Goal: Task Accomplishment & Management: Complete application form

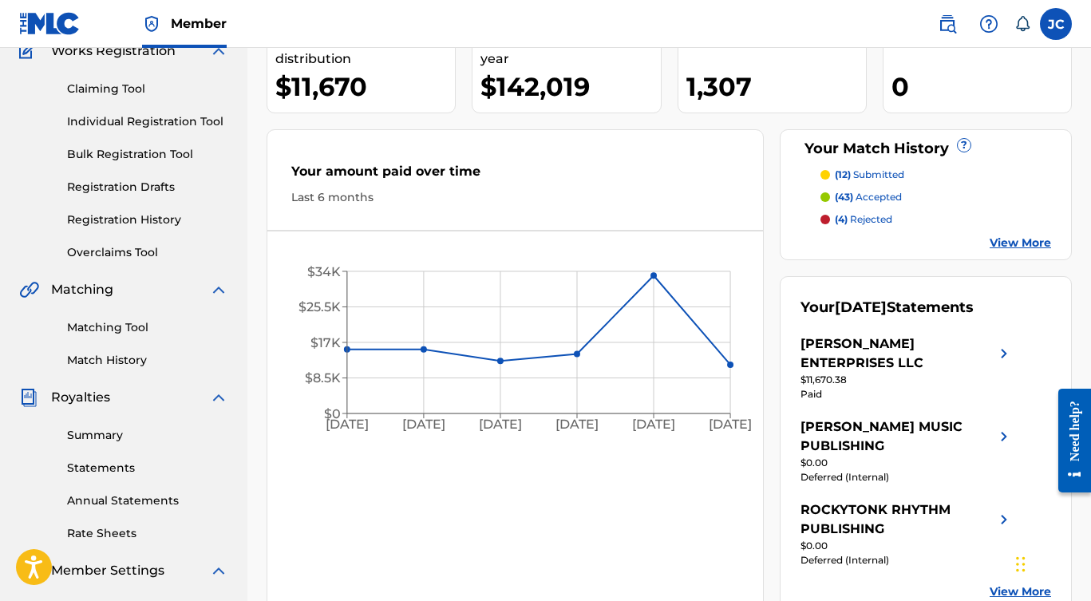
scroll to position [41, 0]
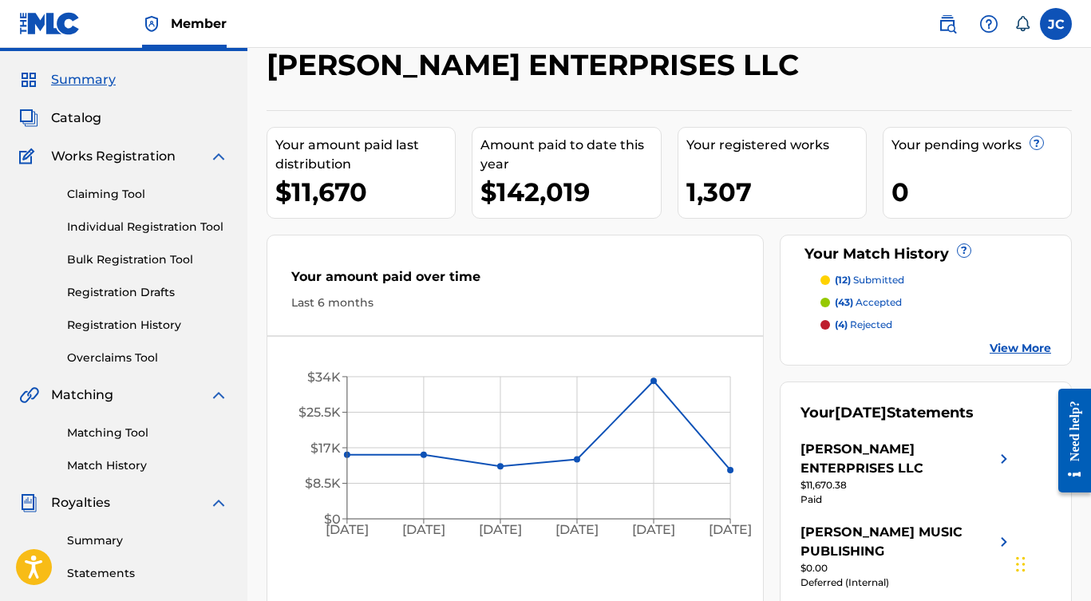
click at [116, 193] on link "Claiming Tool" at bounding box center [147, 194] width 161 height 17
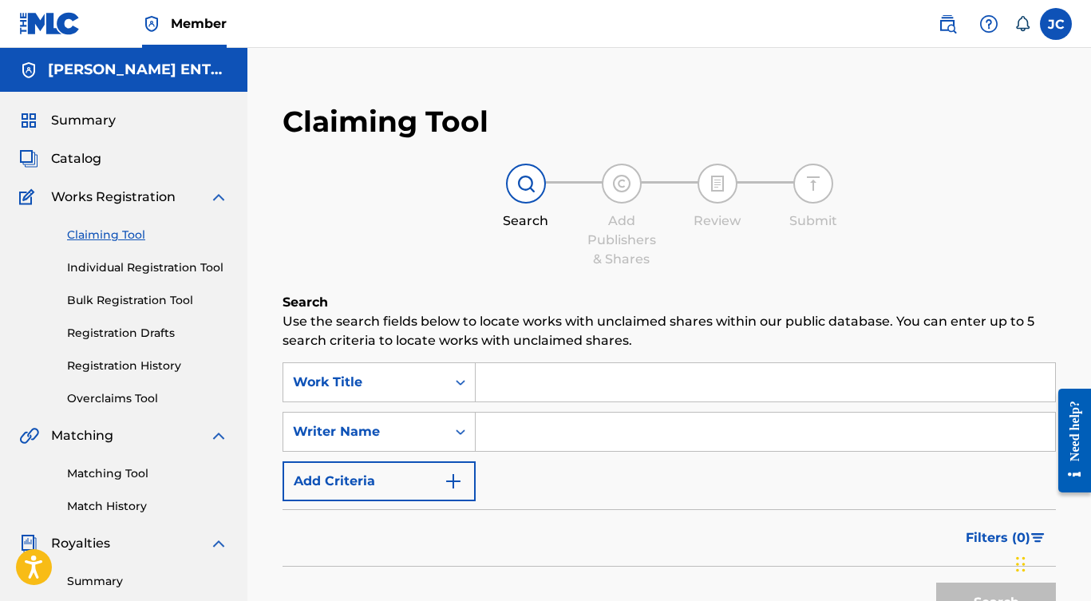
click at [523, 392] on input "Search Form" at bounding box center [764, 382] width 579 height 38
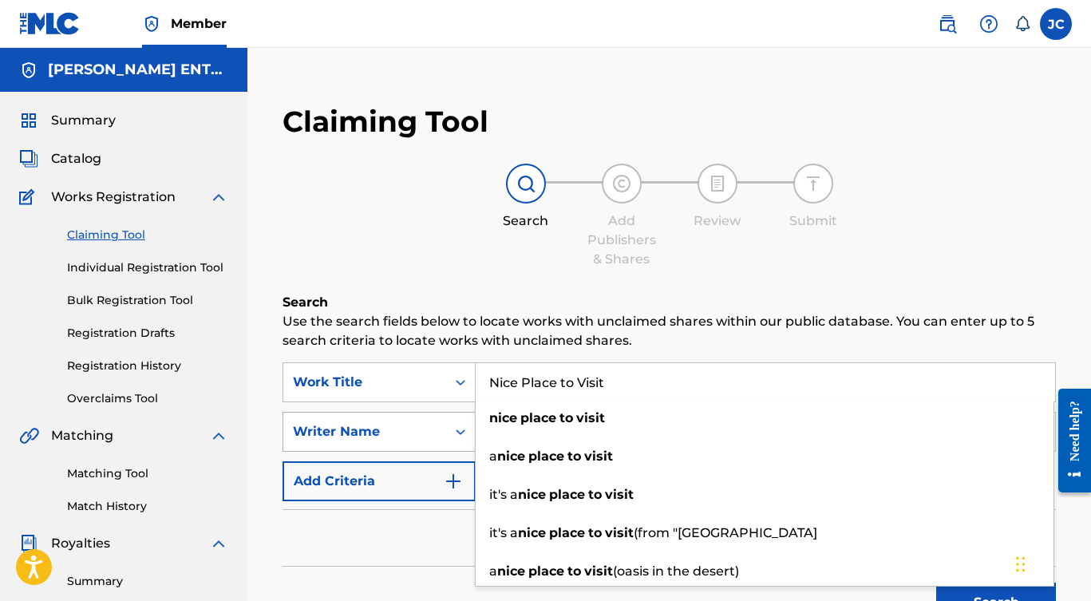
type input "Nice Place to Visit"
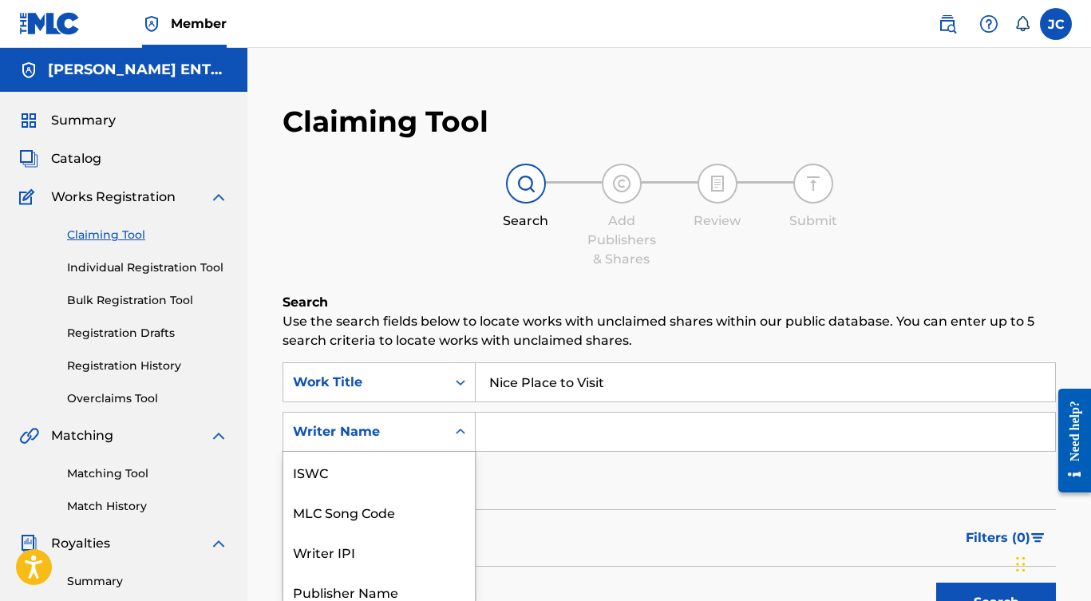
drag, startPoint x: 424, startPoint y: 432, endPoint x: 465, endPoint y: 431, distance: 41.5
click at [424, 432] on div "Writer Name selected, 7 of 7. 7 results available. Use Up and Down to choose op…" at bounding box center [378, 432] width 193 height 40
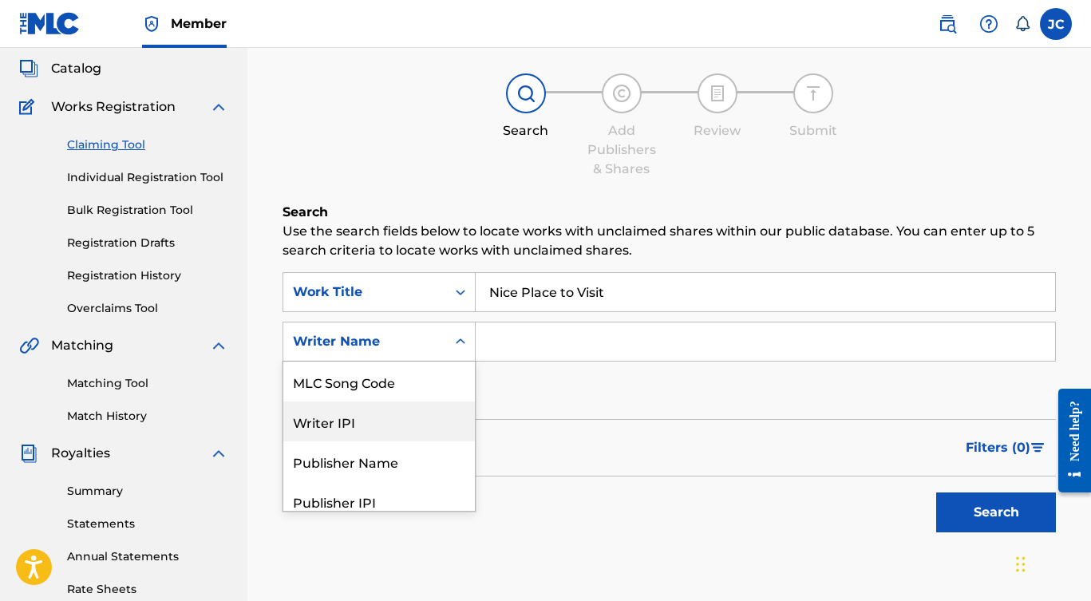
scroll to position [91, 0]
click at [500, 335] on input "Search Form" at bounding box center [764, 340] width 579 height 38
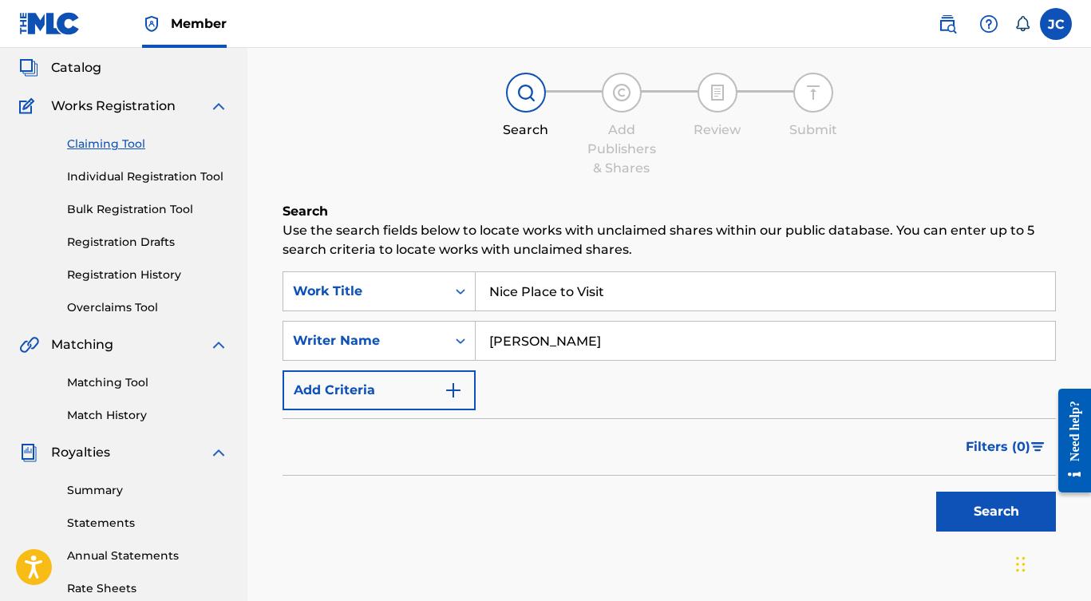
type input "[PERSON_NAME]"
click at [996, 511] on button "Search" at bounding box center [996, 511] width 120 height 40
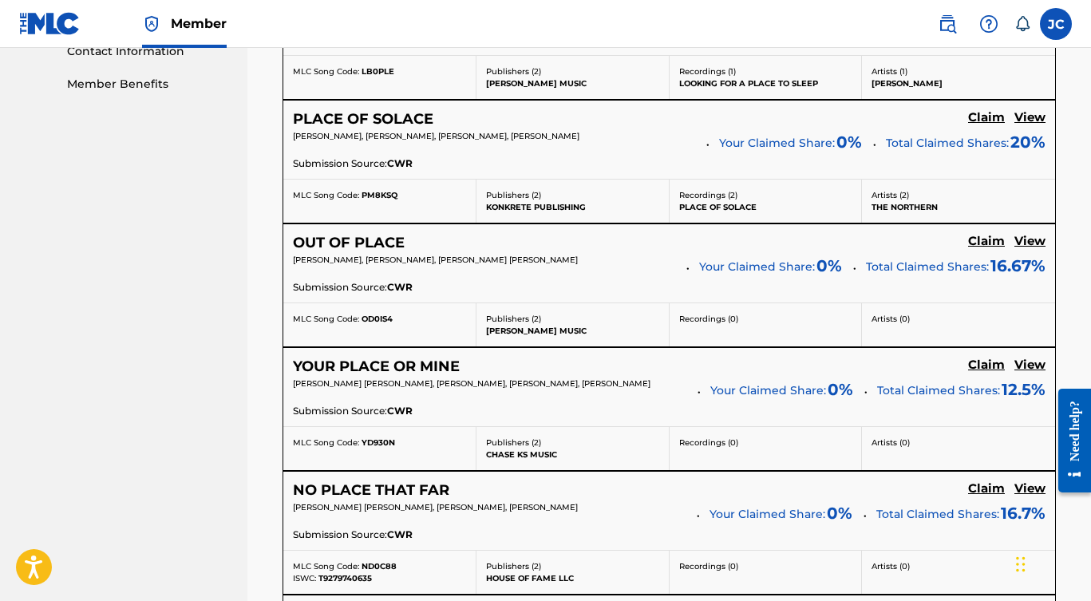
scroll to position [0, 0]
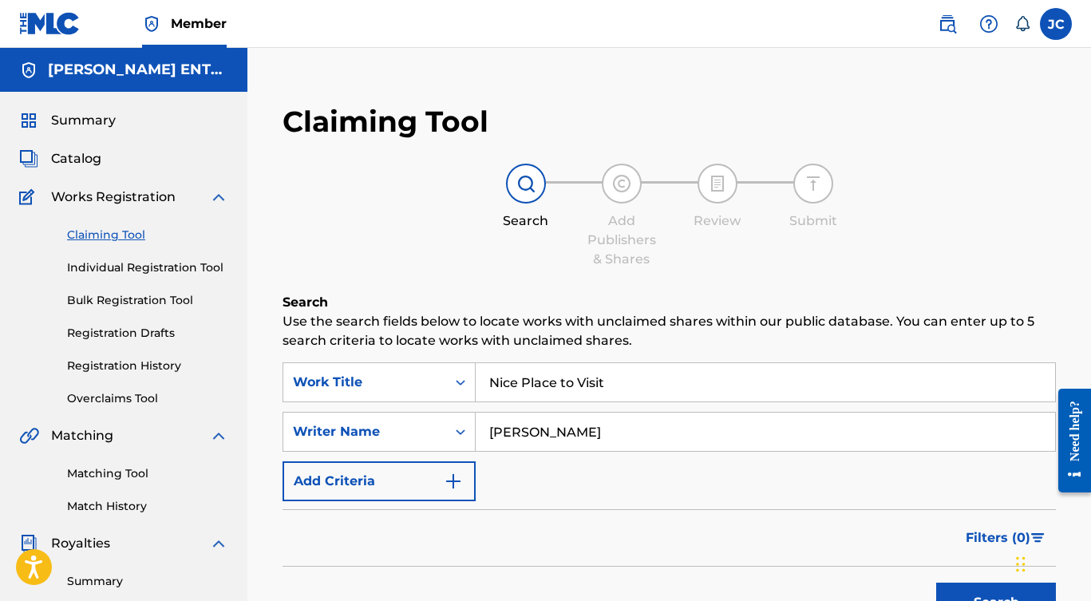
click at [495, 378] on input "Nice Place to Visit" at bounding box center [764, 382] width 579 height 38
type input "a nice place to visit"
click at [560, 428] on input "[PERSON_NAME]" at bounding box center [764, 431] width 579 height 38
type input "L"
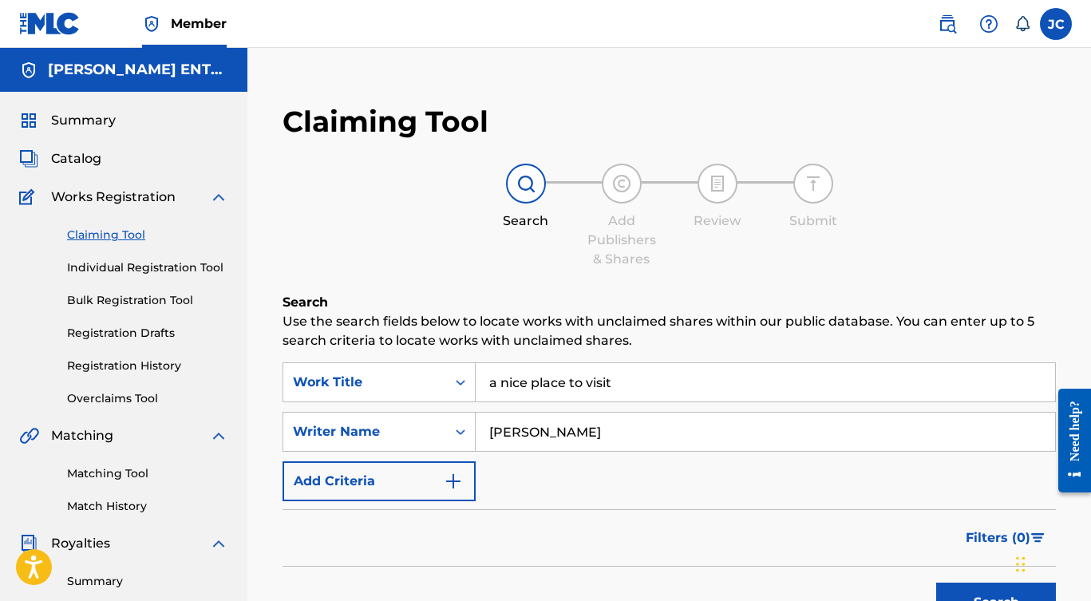
type input "[PERSON_NAME]"
click at [996, 600] on button "Search" at bounding box center [996, 602] width 120 height 40
drag, startPoint x: 136, startPoint y: 264, endPoint x: 164, endPoint y: 270, distance: 28.6
click at [136, 264] on link "Individual Registration Tool" at bounding box center [147, 267] width 161 height 17
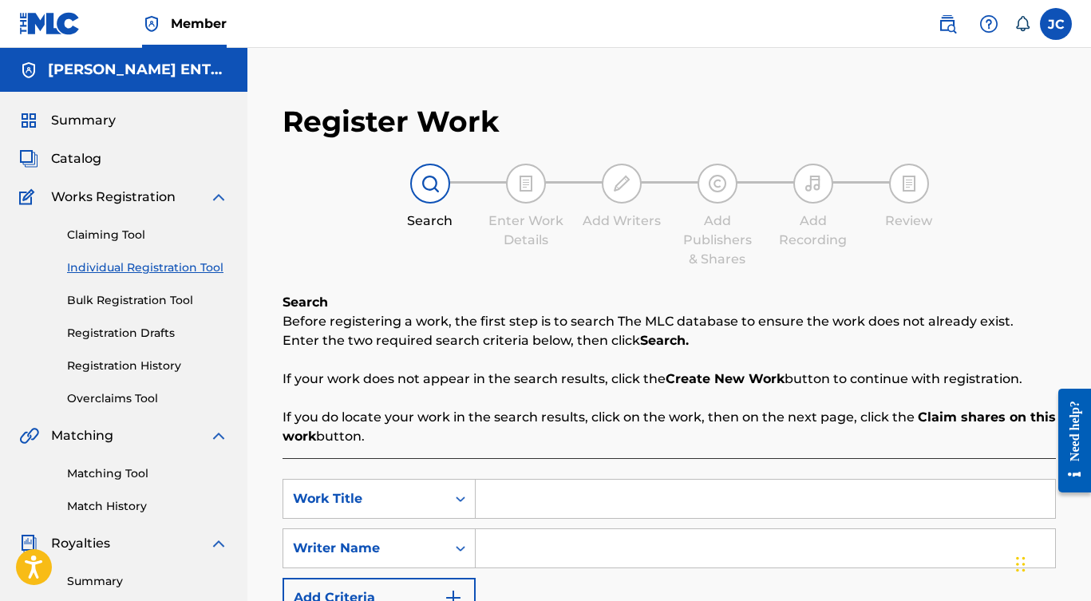
click at [525, 499] on input "Search Form" at bounding box center [764, 498] width 579 height 38
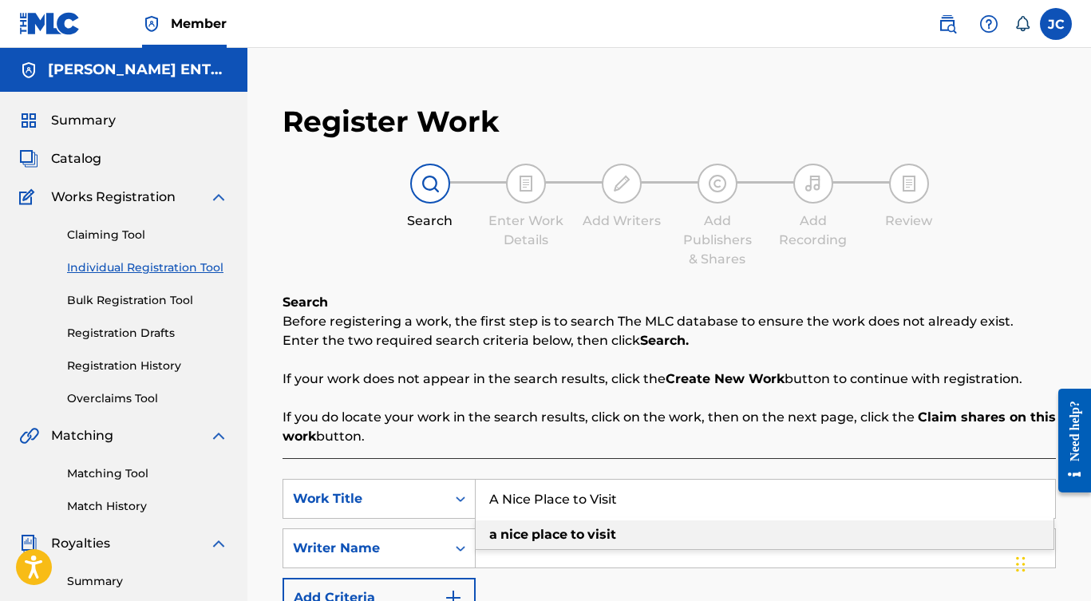
type input "A Nice Place to Visit"
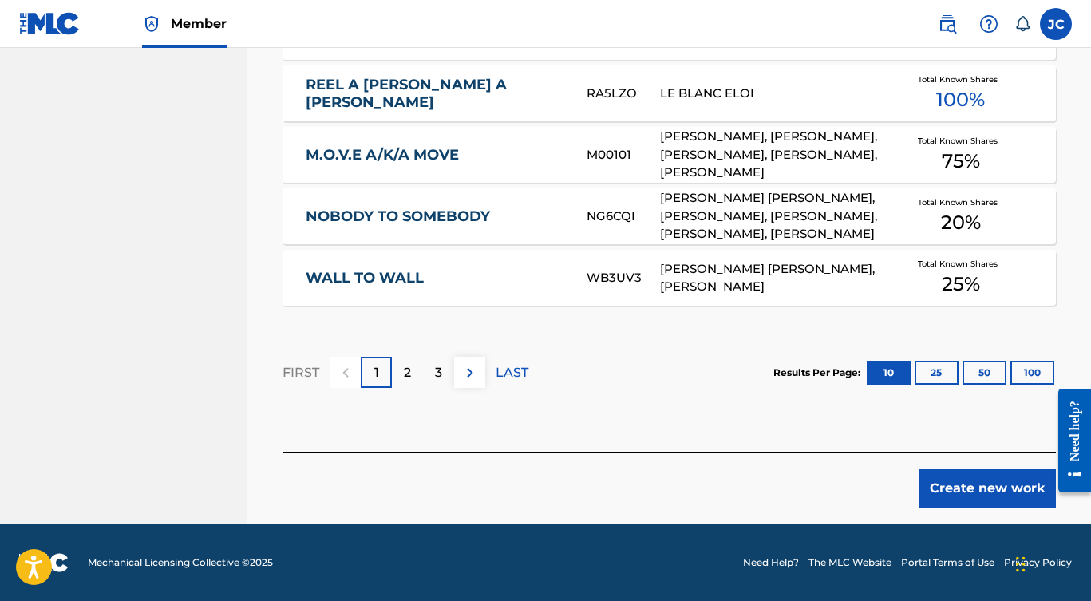
scroll to position [63, 0]
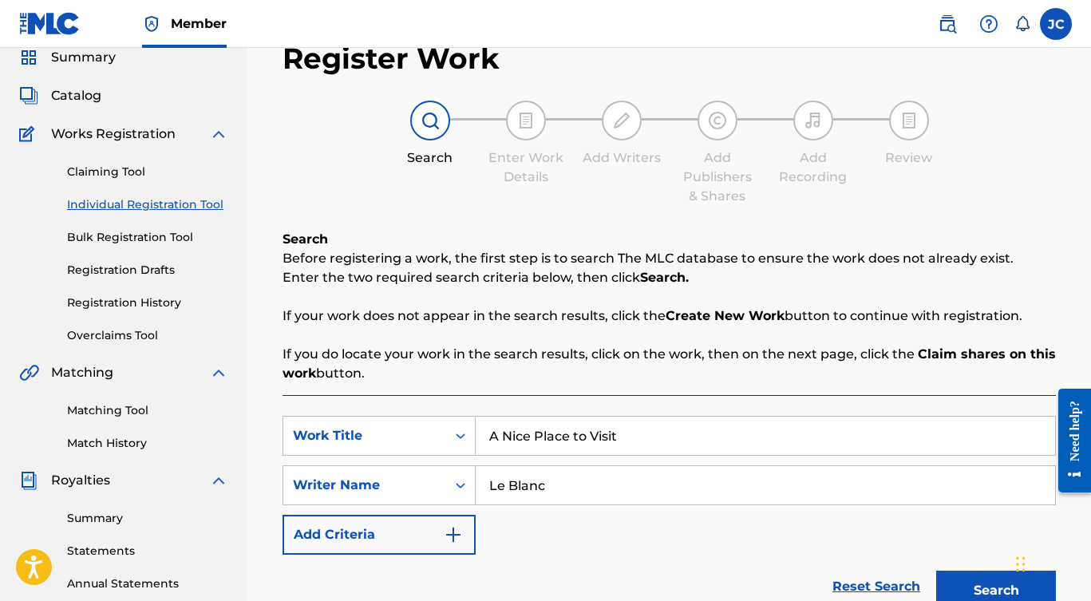
click at [576, 484] on input "Le Blanc" at bounding box center [764, 485] width 579 height 38
type input "L"
type input "[PERSON_NAME]"
click at [996, 590] on button "Search" at bounding box center [996, 590] width 120 height 40
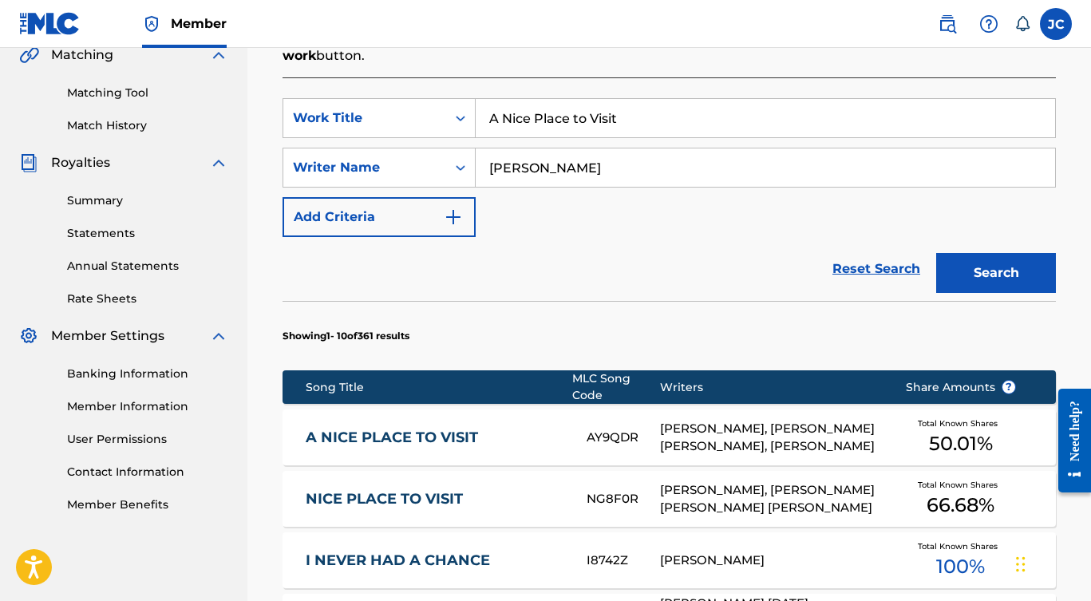
scroll to position [509, 0]
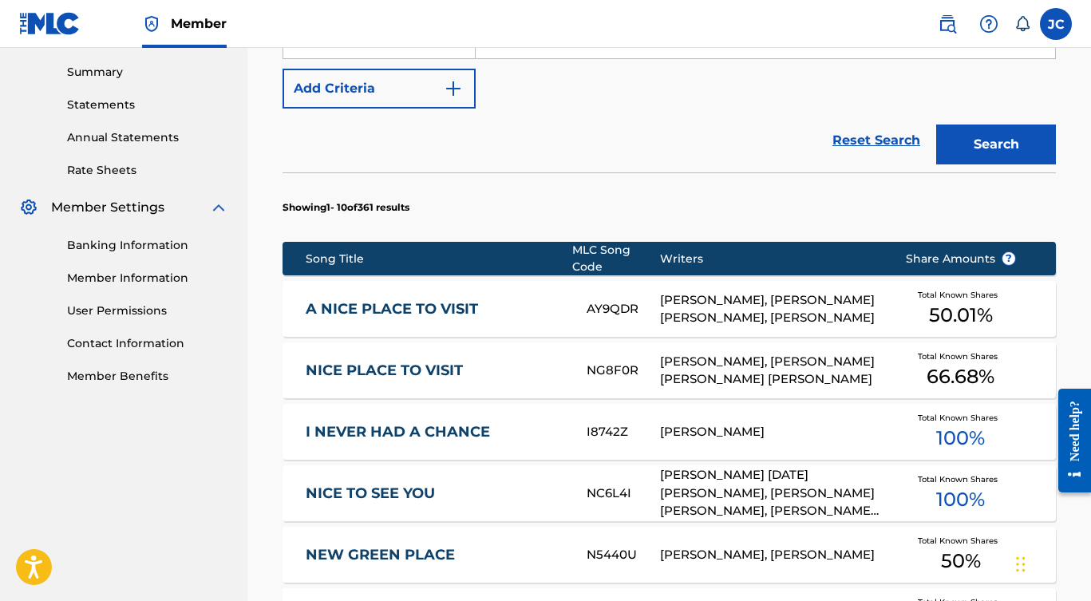
click at [729, 302] on div "[PERSON_NAME], [PERSON_NAME] [PERSON_NAME], [PERSON_NAME]" at bounding box center [770, 309] width 220 height 36
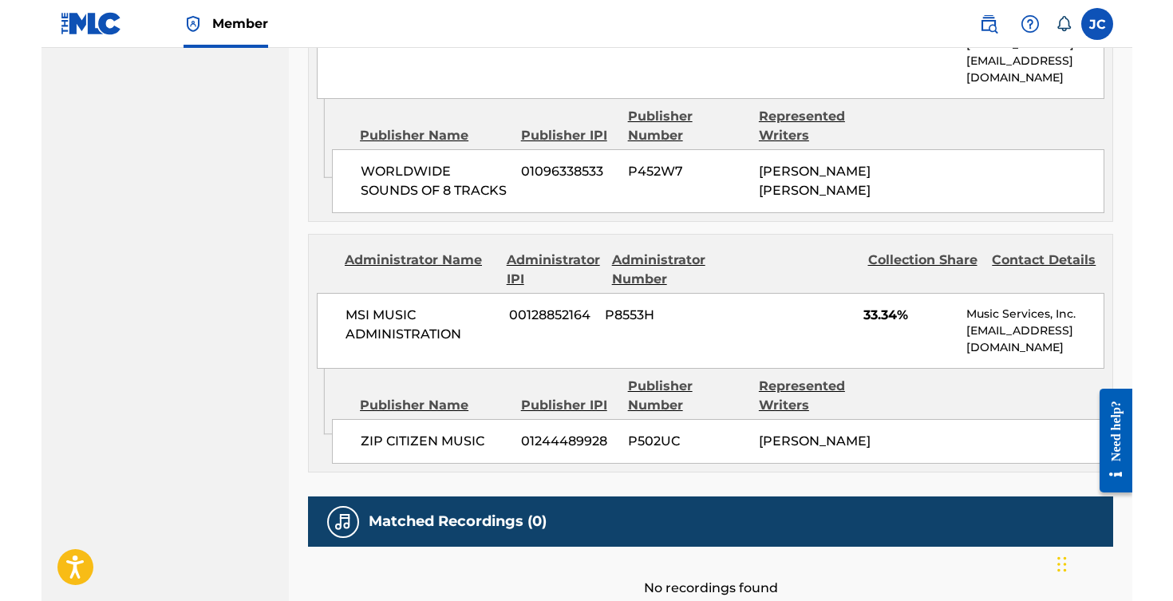
scroll to position [1095, 0]
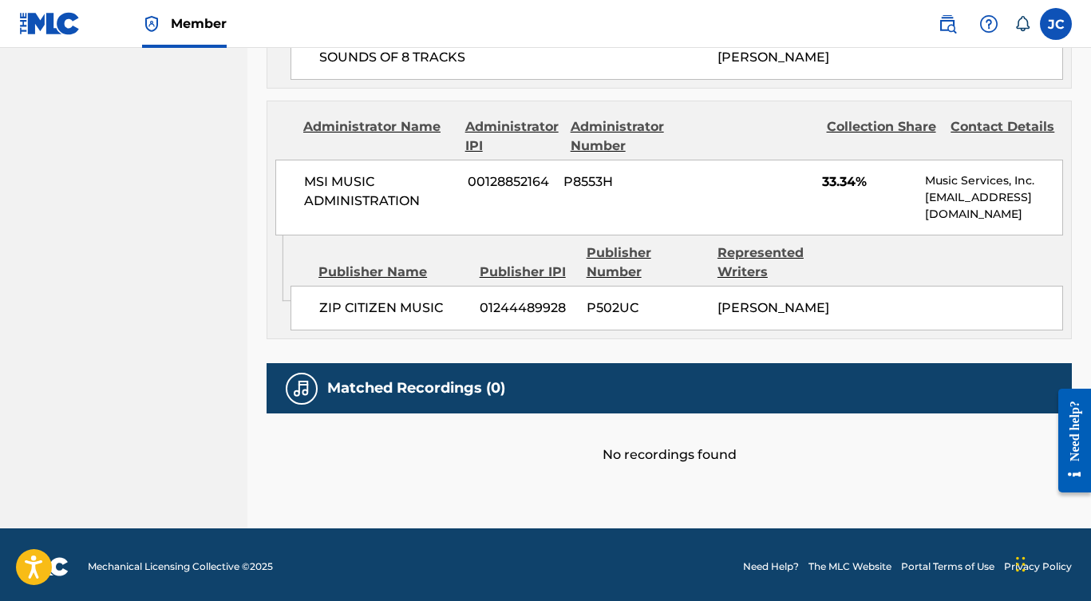
drag, startPoint x: 822, startPoint y: 405, endPoint x: 851, endPoint y: 407, distance: 29.6
click at [822, 406] on div "Matched Recordings (0)" at bounding box center [668, 388] width 805 height 50
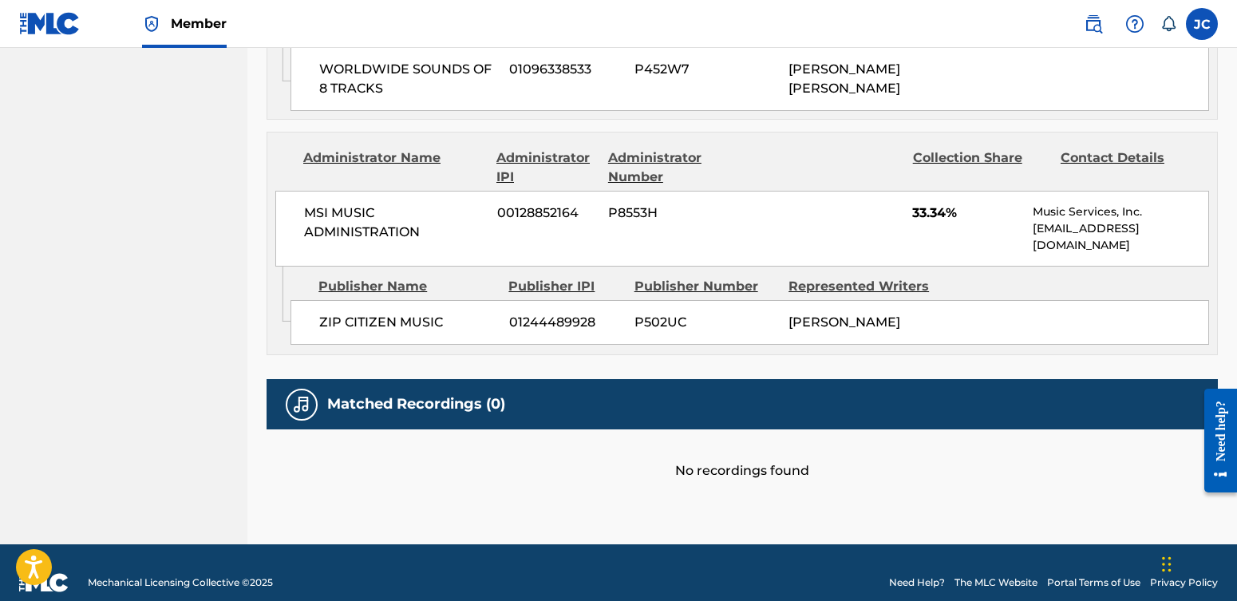
scroll to position [0, 0]
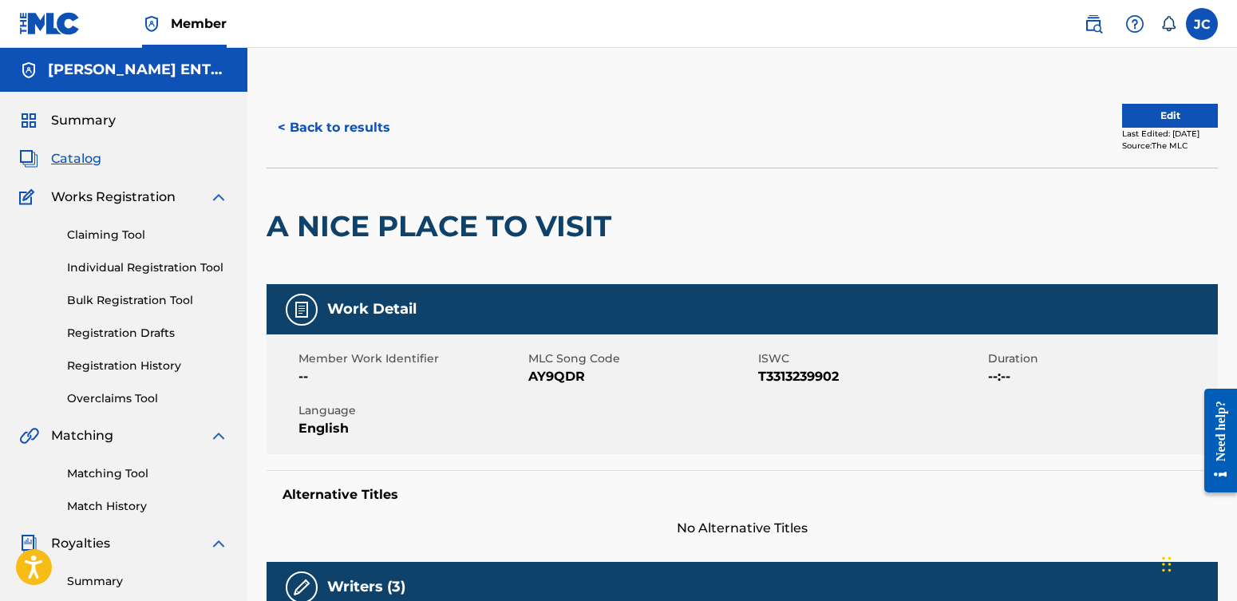
click at [1090, 116] on button "Edit" at bounding box center [1170, 116] width 96 height 24
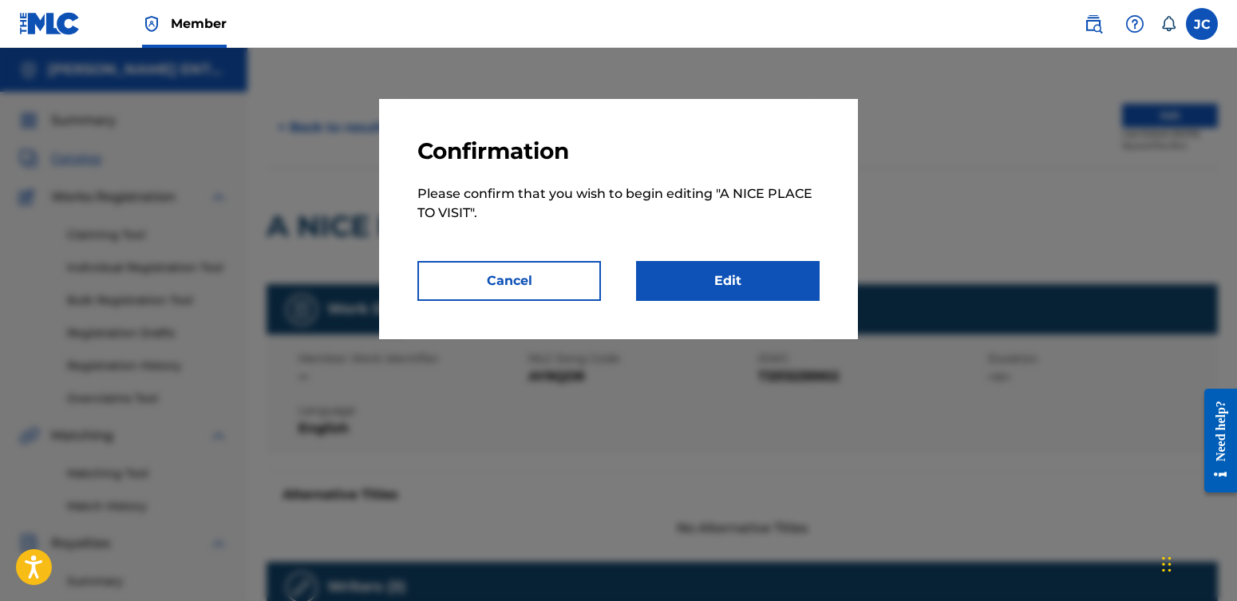
click at [703, 281] on link "Edit" at bounding box center [727, 281] width 183 height 40
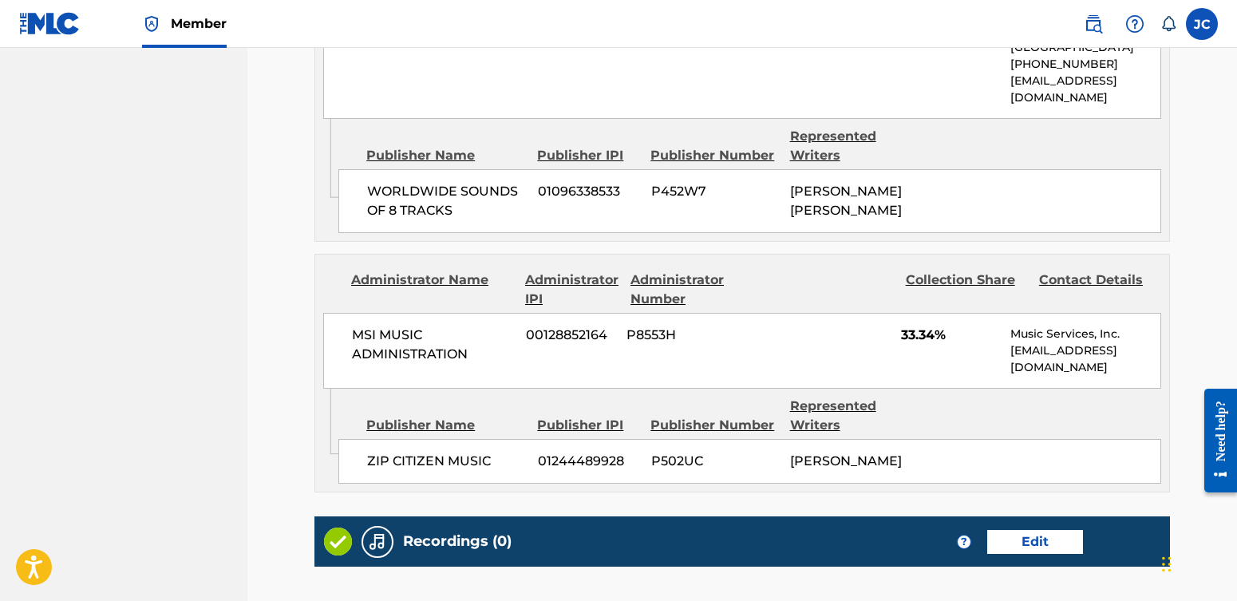
scroll to position [1097, 0]
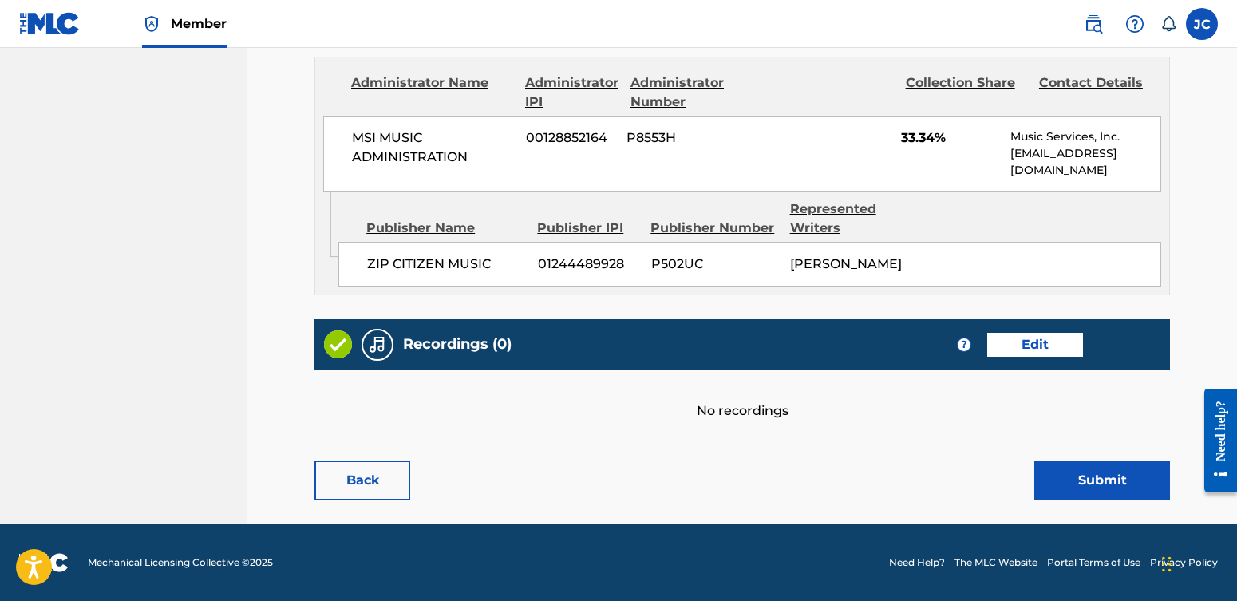
click at [1033, 337] on link "Edit" at bounding box center [1035, 345] width 96 height 24
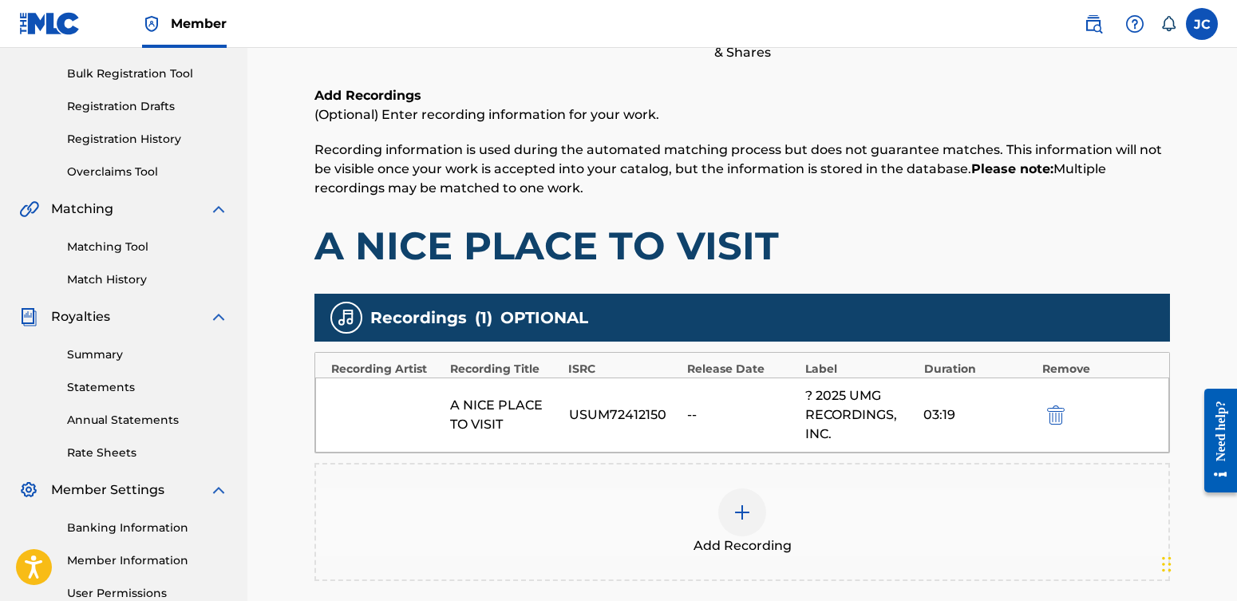
scroll to position [414, 0]
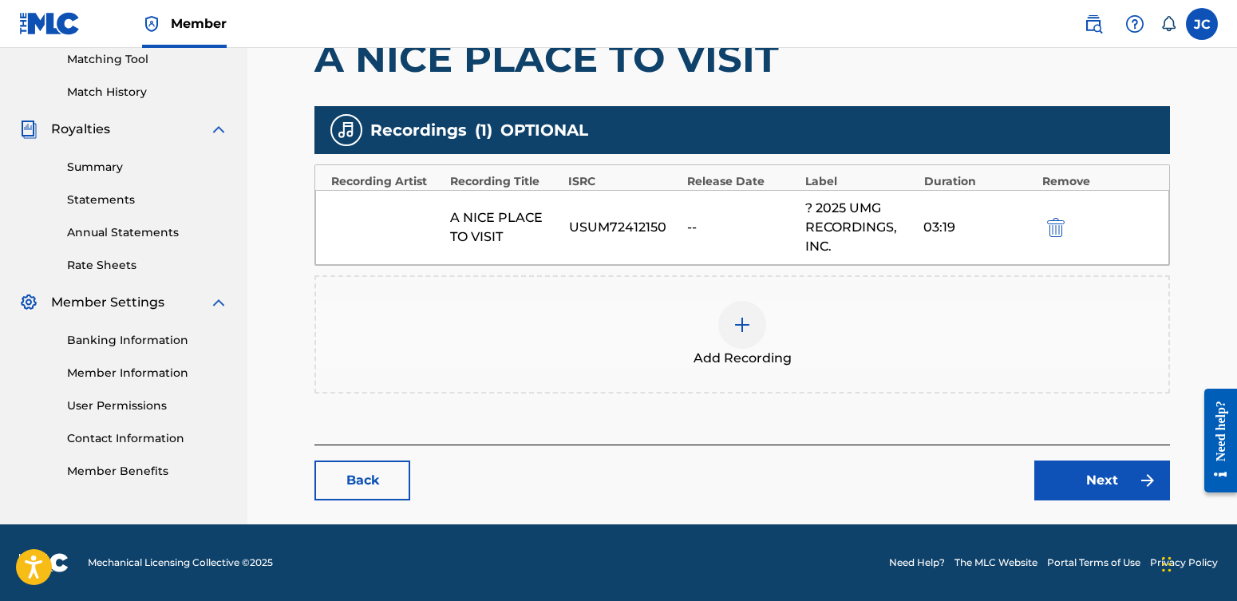
click at [748, 322] on img at bounding box center [741, 324] width 19 height 19
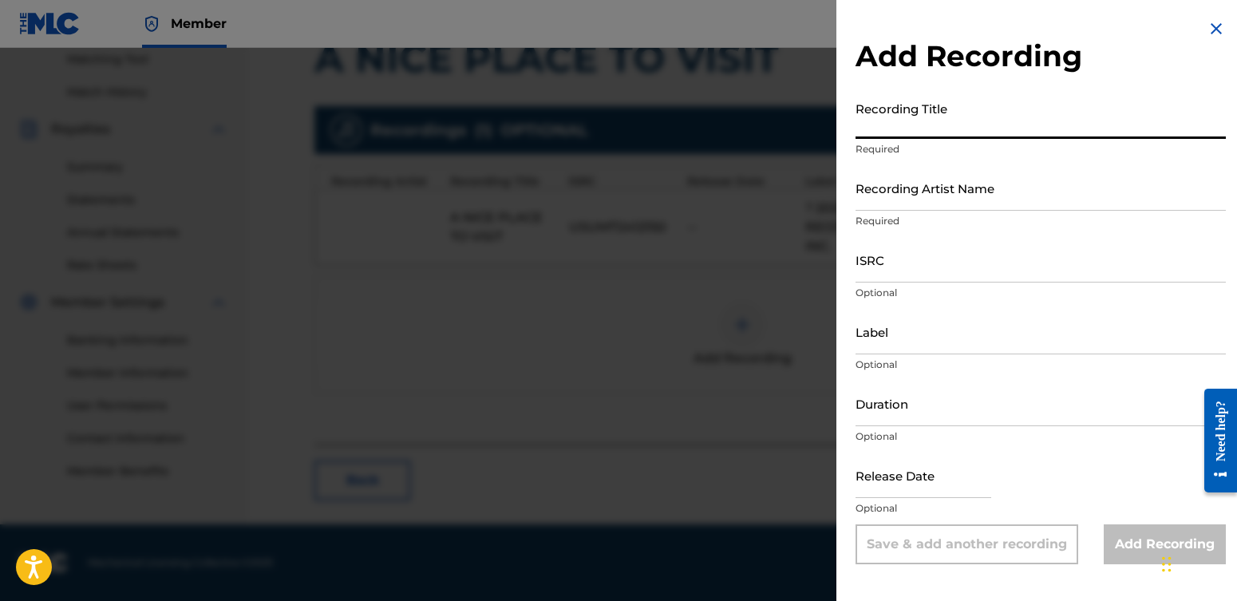
click at [894, 118] on input "Recording Title" at bounding box center [1040, 115] width 370 height 45
type input "Honkytonk Hollywood"
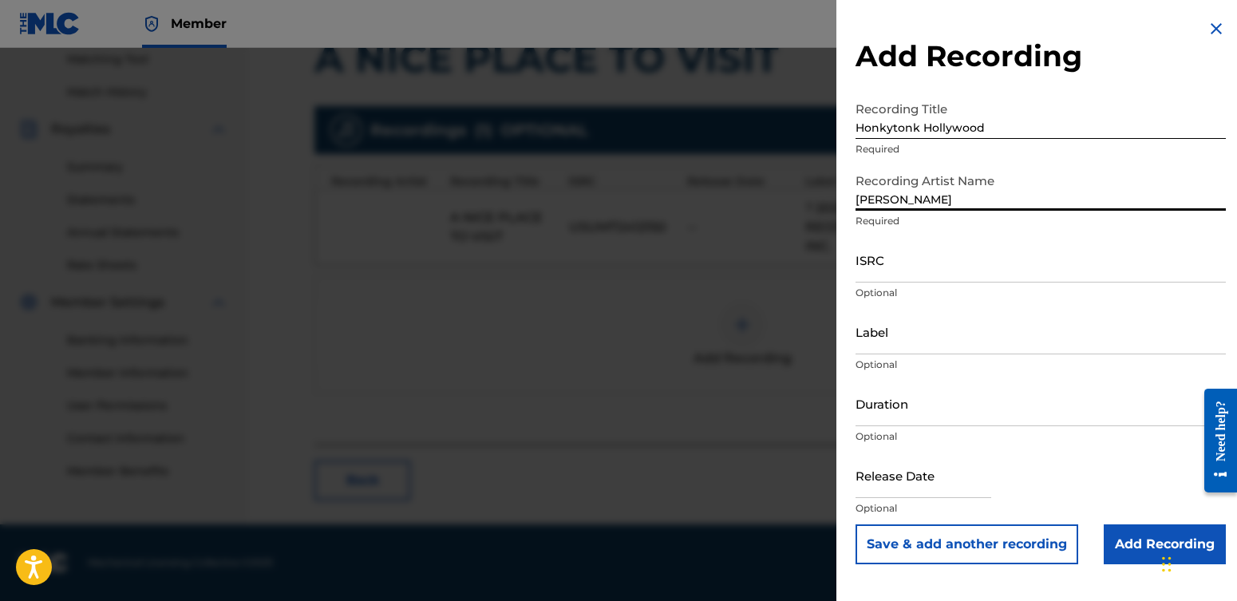
type input "[PERSON_NAME]"
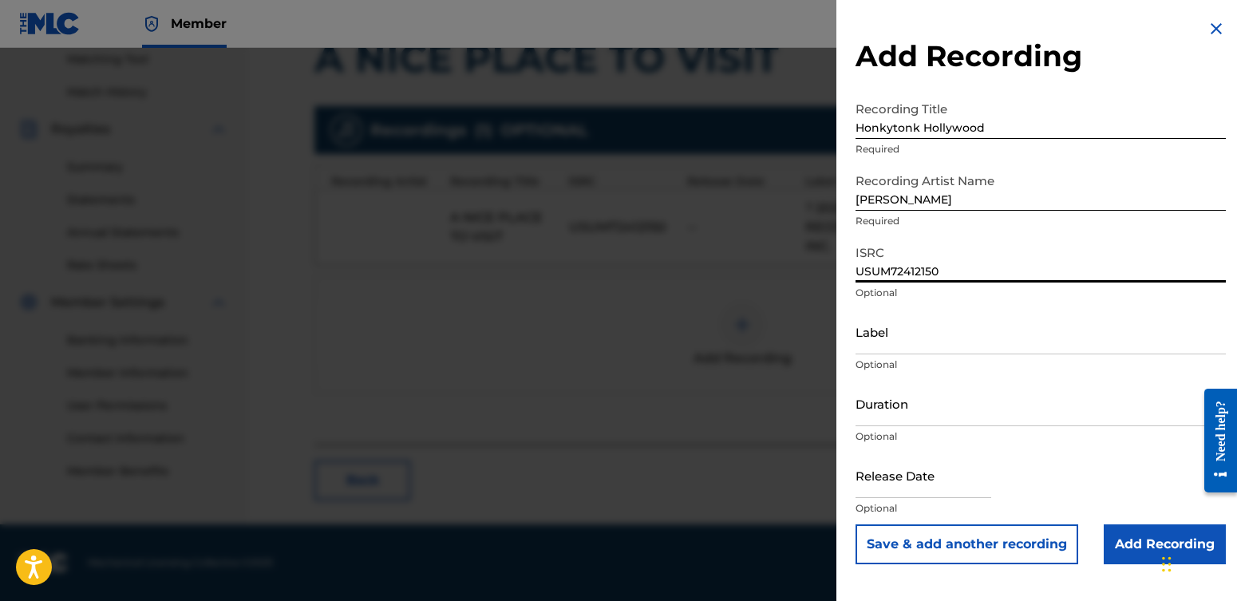
type input "USUM72412150"
click at [901, 335] on input "Label" at bounding box center [1040, 331] width 370 height 45
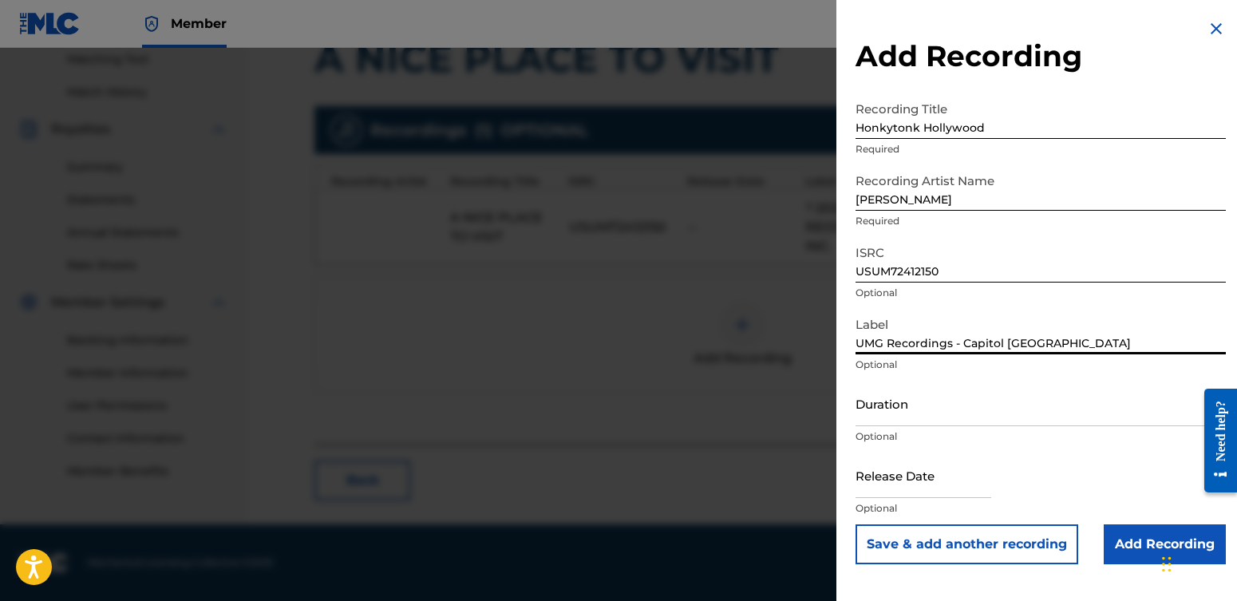
type input "UMG Recordings - Capitol [GEOGRAPHIC_DATA]"
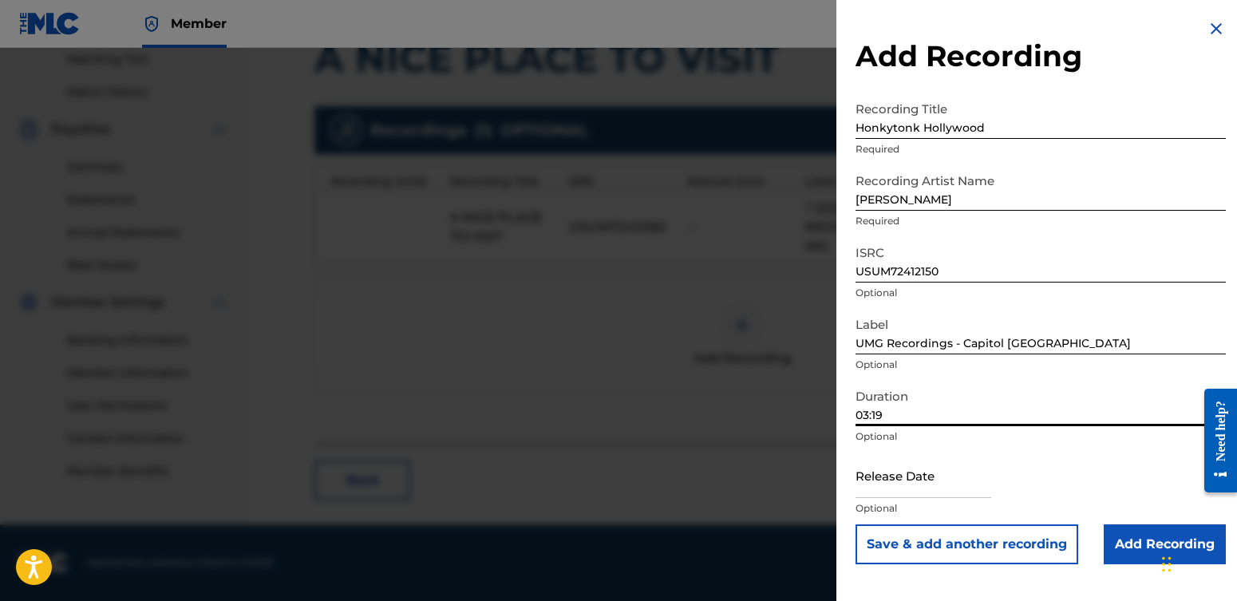
type input "03:19"
select select "7"
select select "2025"
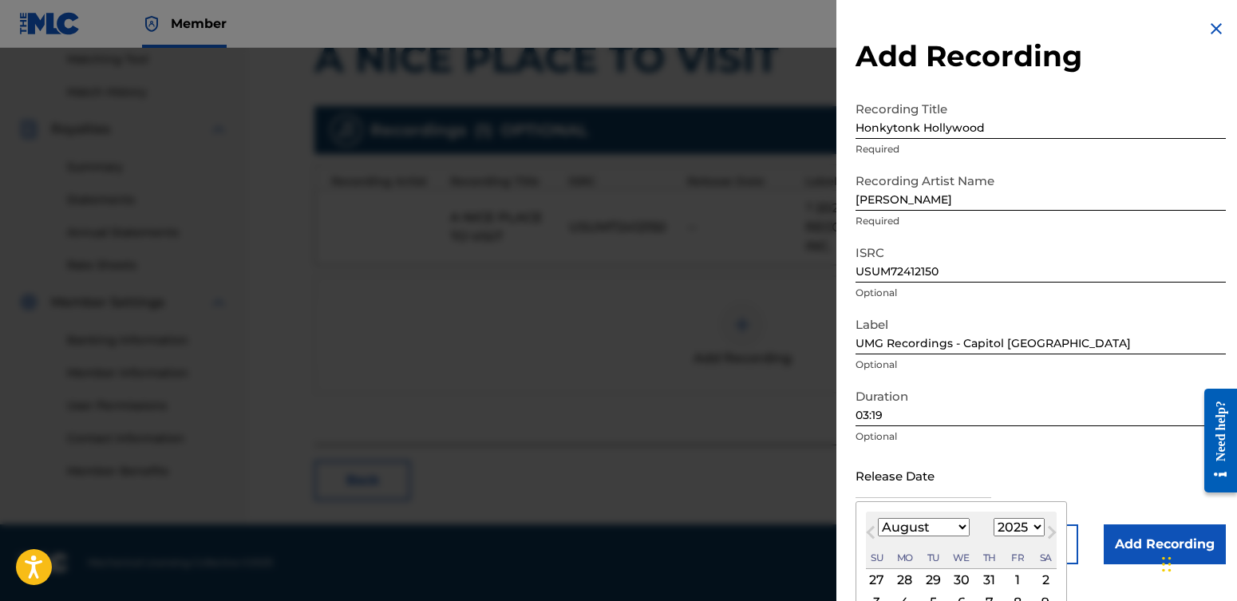
click at [863, 491] on input "text" at bounding box center [923, 474] width 136 height 45
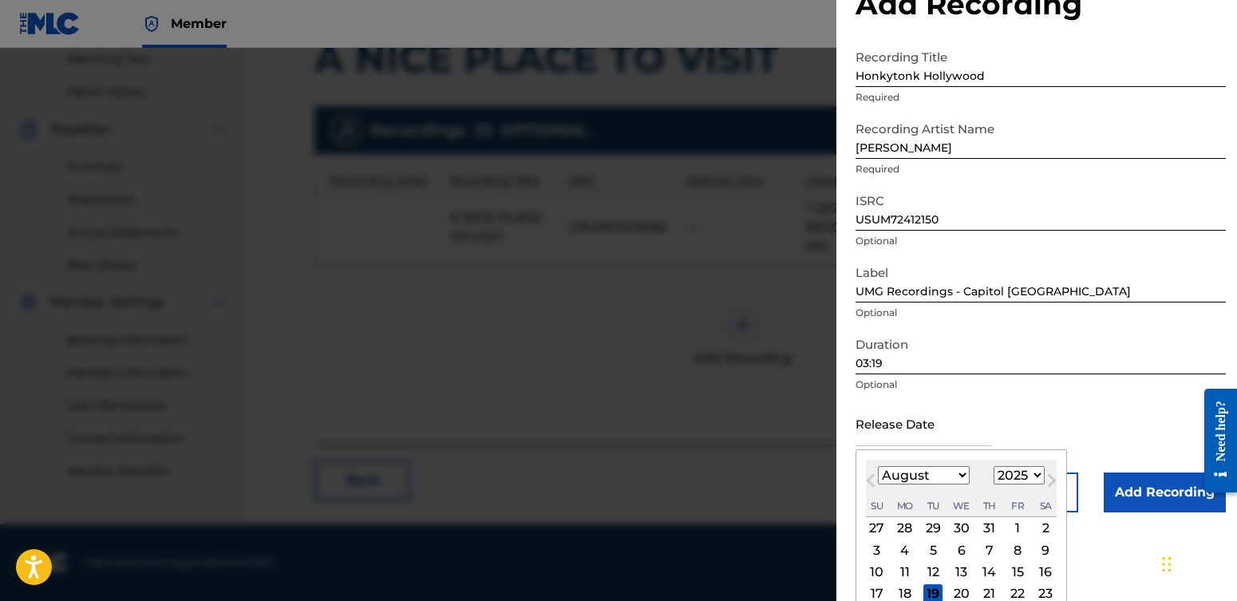
scroll to position [132, 0]
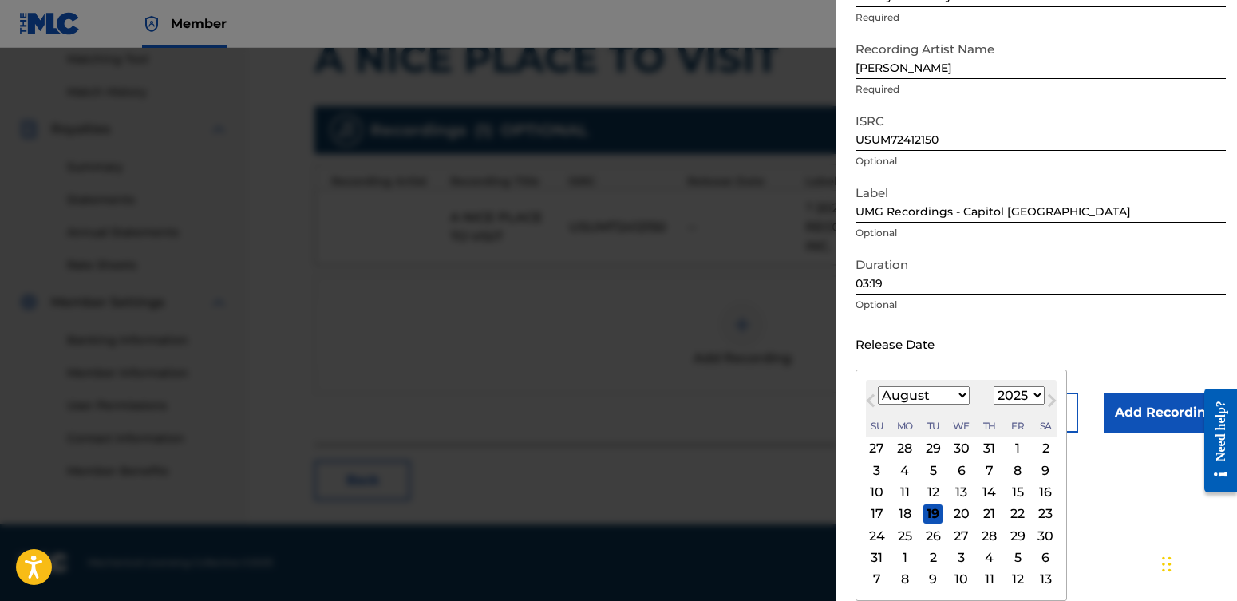
click at [872, 398] on span "Previous Month" at bounding box center [872, 403] width 0 height 24
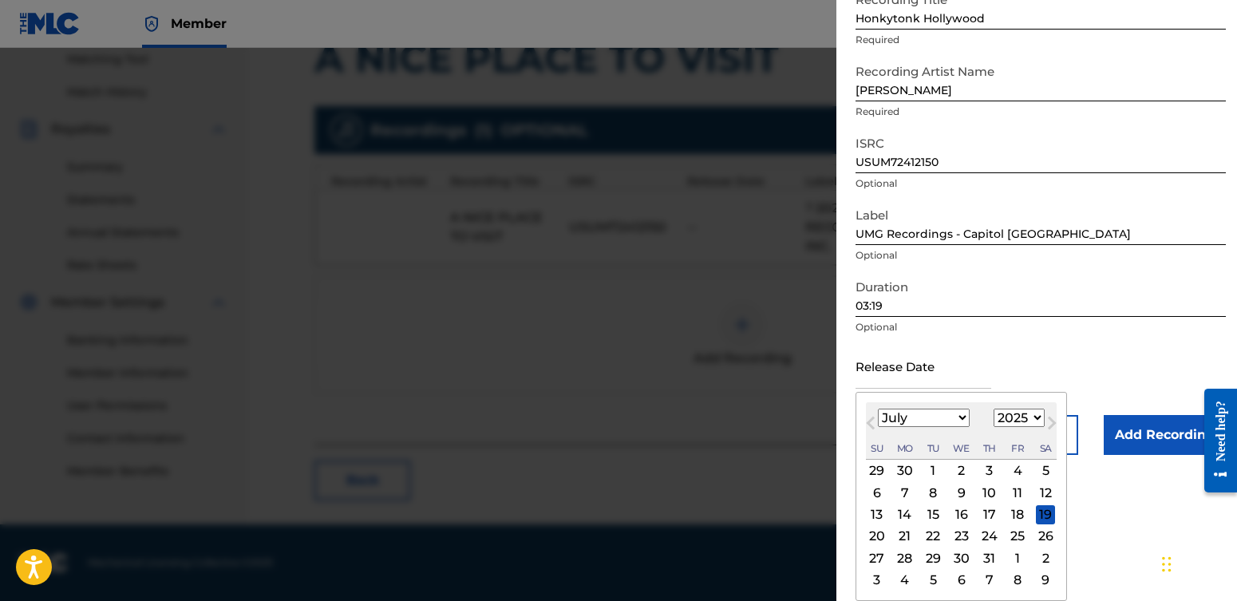
click at [872, 419] on span "Previous Month" at bounding box center [872, 425] width 0 height 24
click at [872, 421] on span "Previous Month" at bounding box center [872, 425] width 0 height 24
select select "3"
click at [1008, 490] on div "11" at bounding box center [1017, 492] width 19 height 19
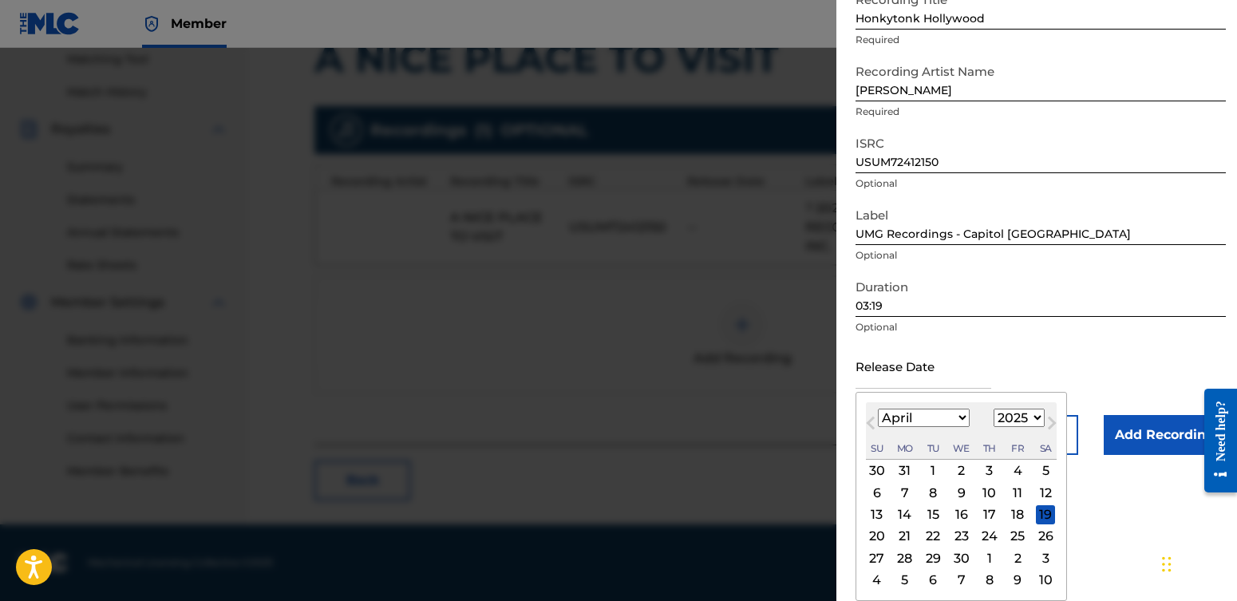
type input "[DATE]"
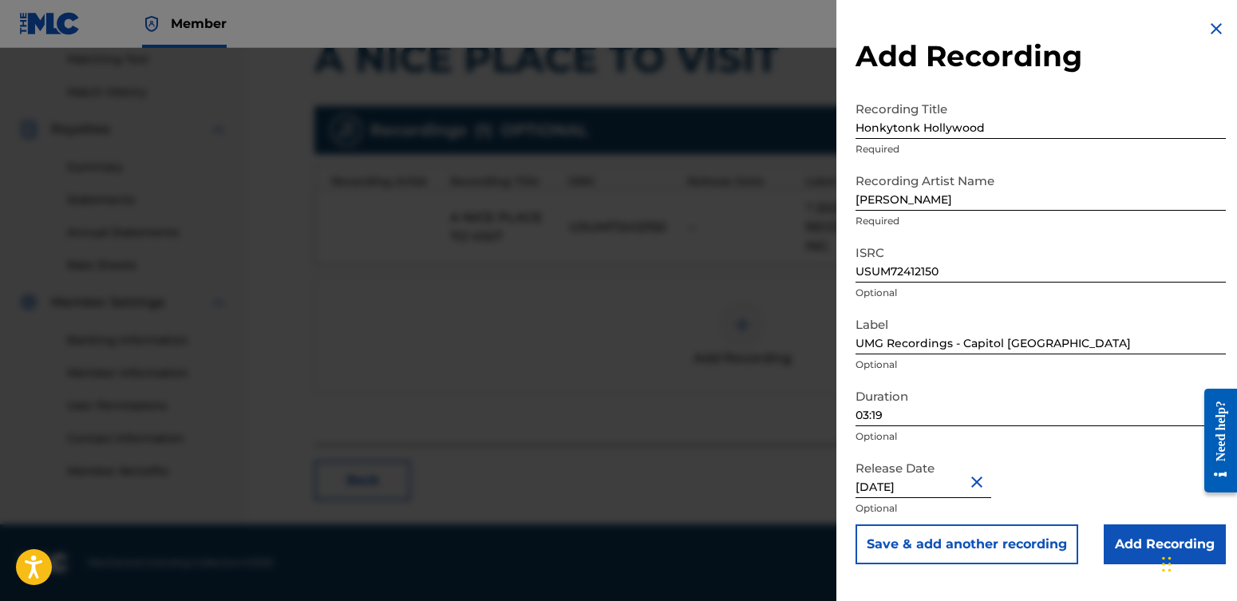
scroll to position [0, 0]
click at [1090, 541] on input "Add Recording" at bounding box center [1164, 544] width 122 height 40
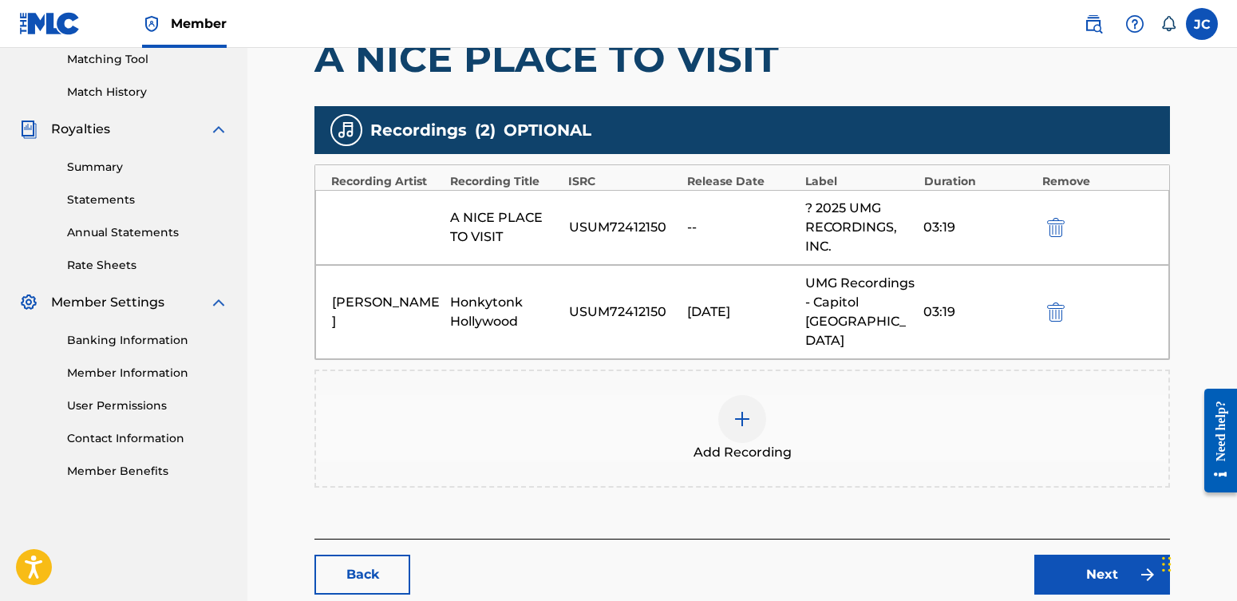
click at [1079, 554] on link "Next" at bounding box center [1102, 574] width 136 height 40
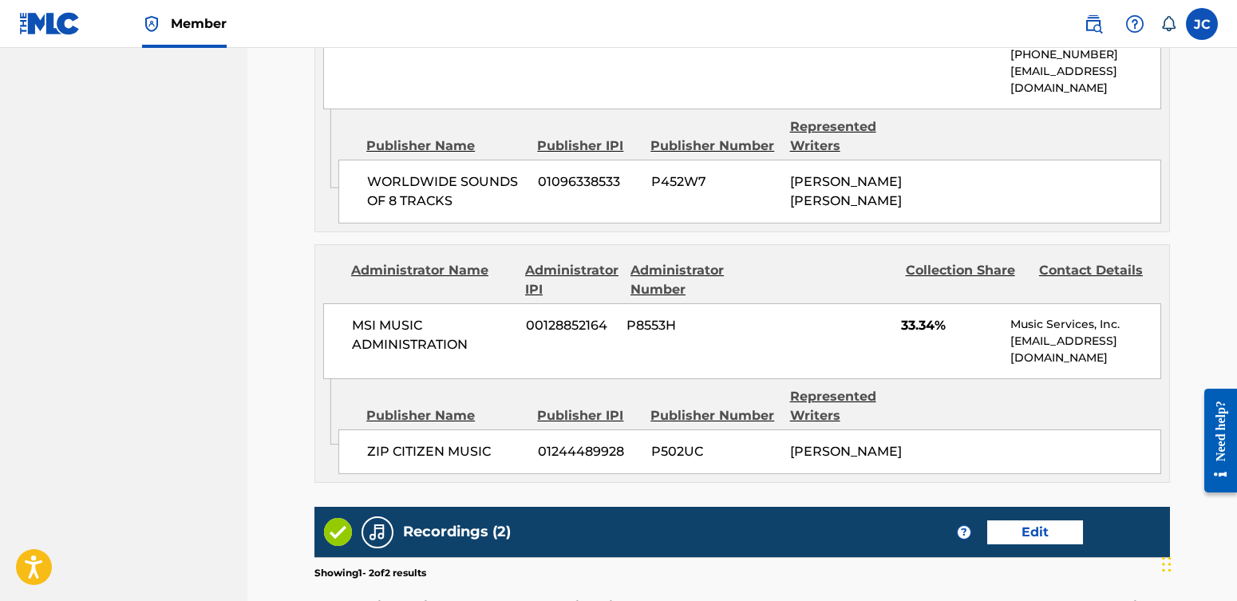
scroll to position [1189, 0]
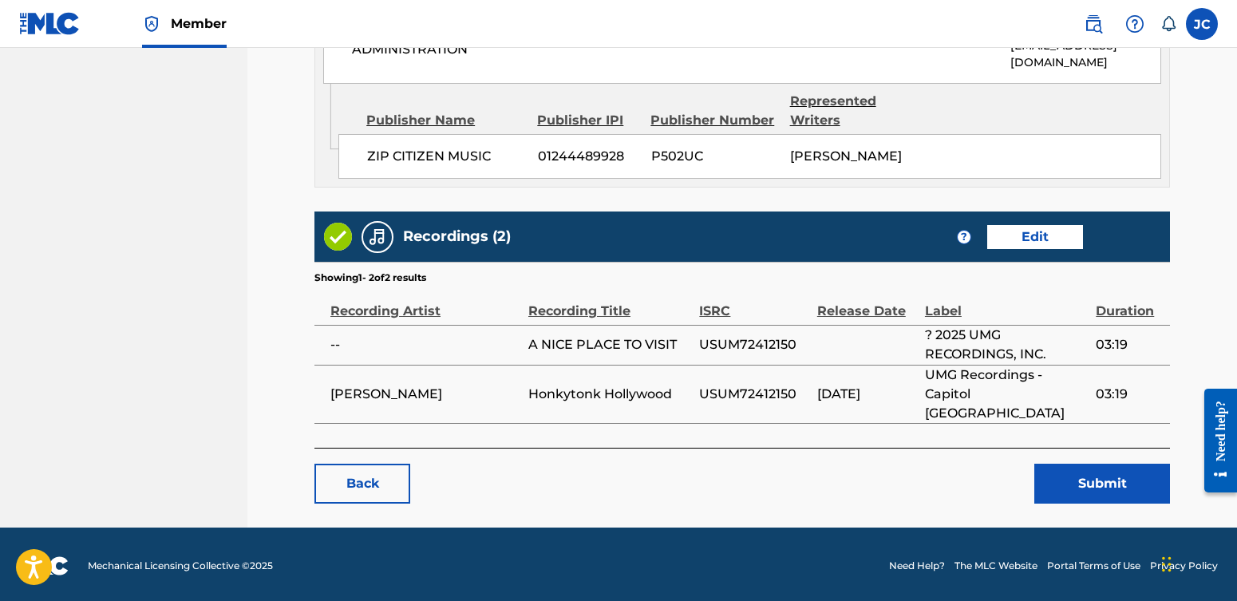
click at [1090, 485] on button "Submit" at bounding box center [1102, 483] width 136 height 40
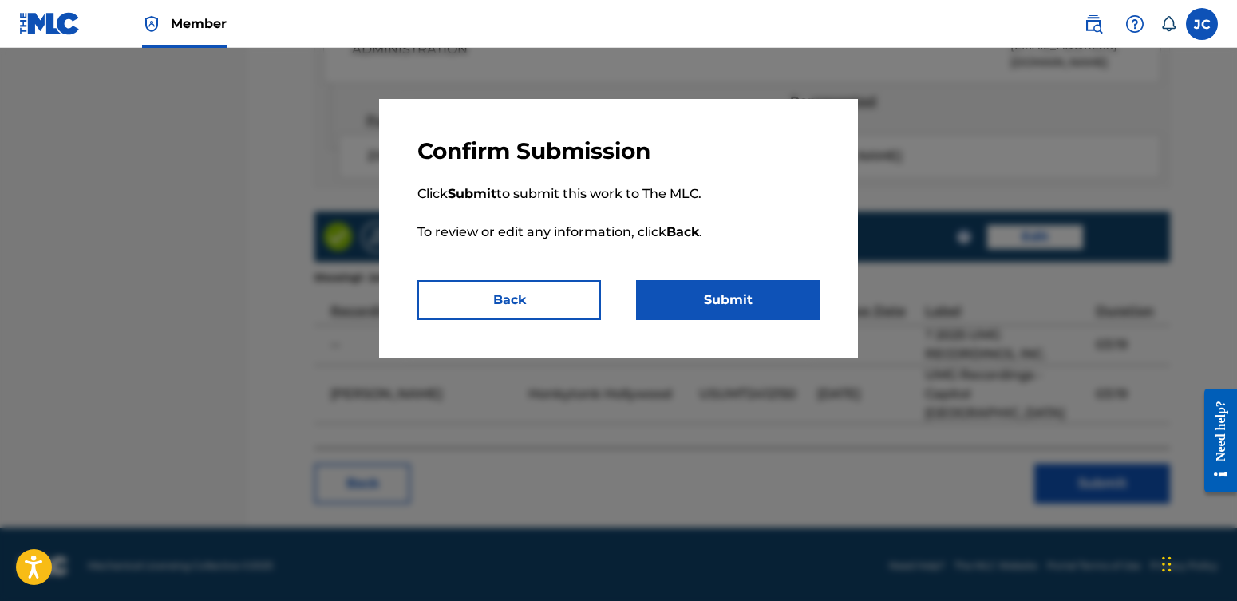
click at [764, 305] on button "Submit" at bounding box center [727, 300] width 183 height 40
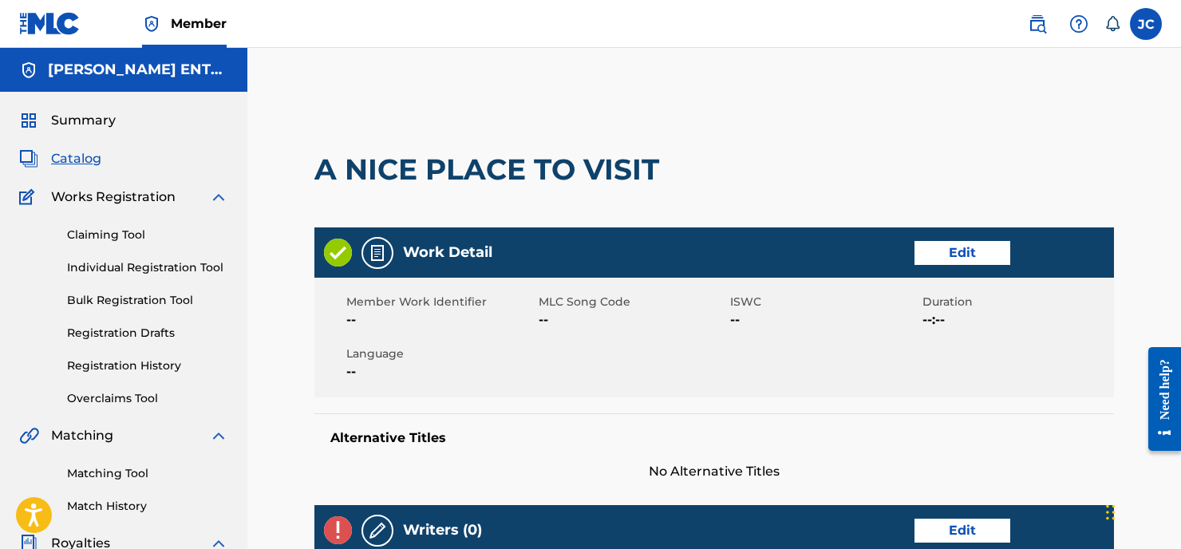
scroll to position [414, 0]
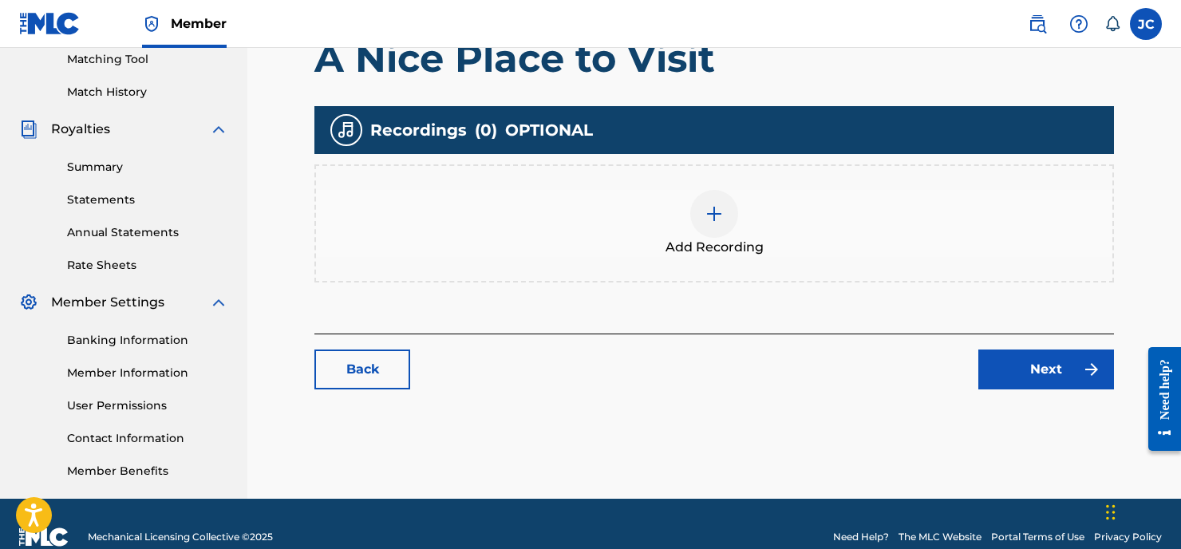
scroll to position [488, 0]
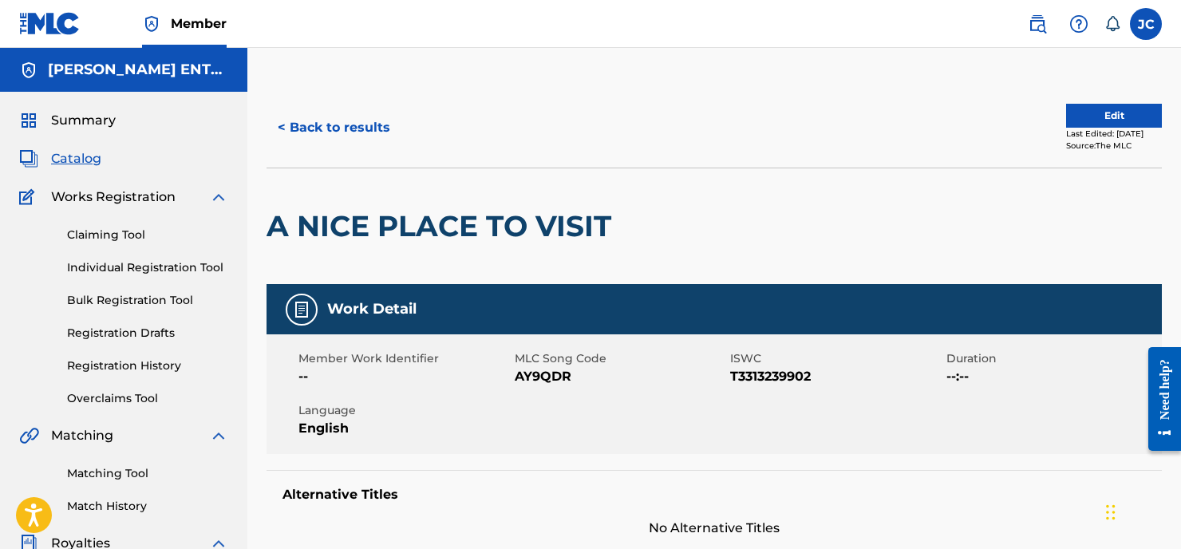
click at [348, 126] on button "< Back to results" at bounding box center [333, 128] width 135 height 40
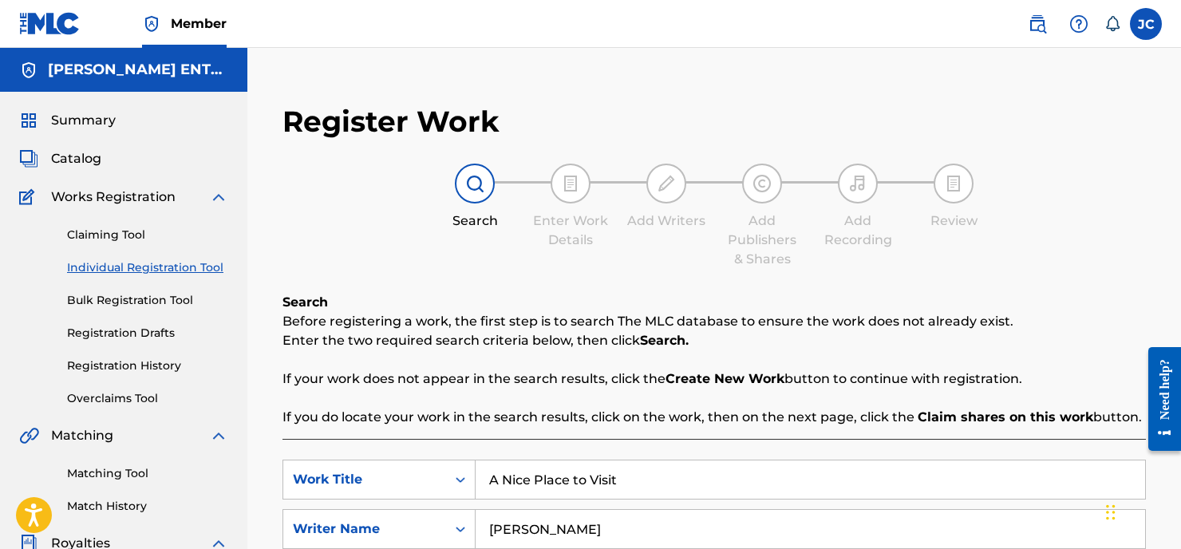
scroll to position [440, 0]
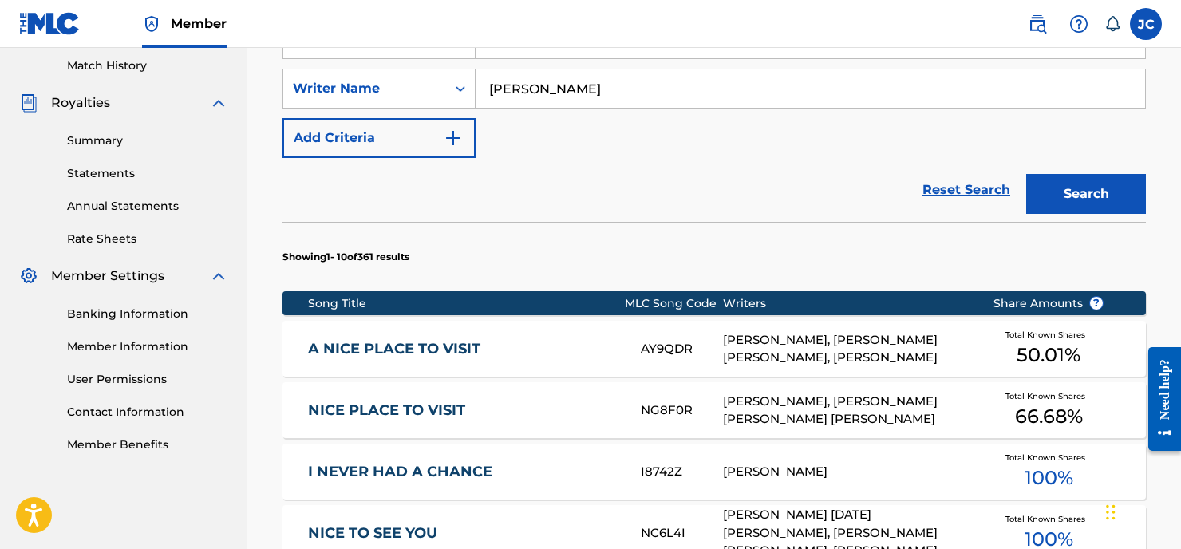
click at [391, 410] on link "NICE PLACE TO VISIT" at bounding box center [463, 410] width 311 height 18
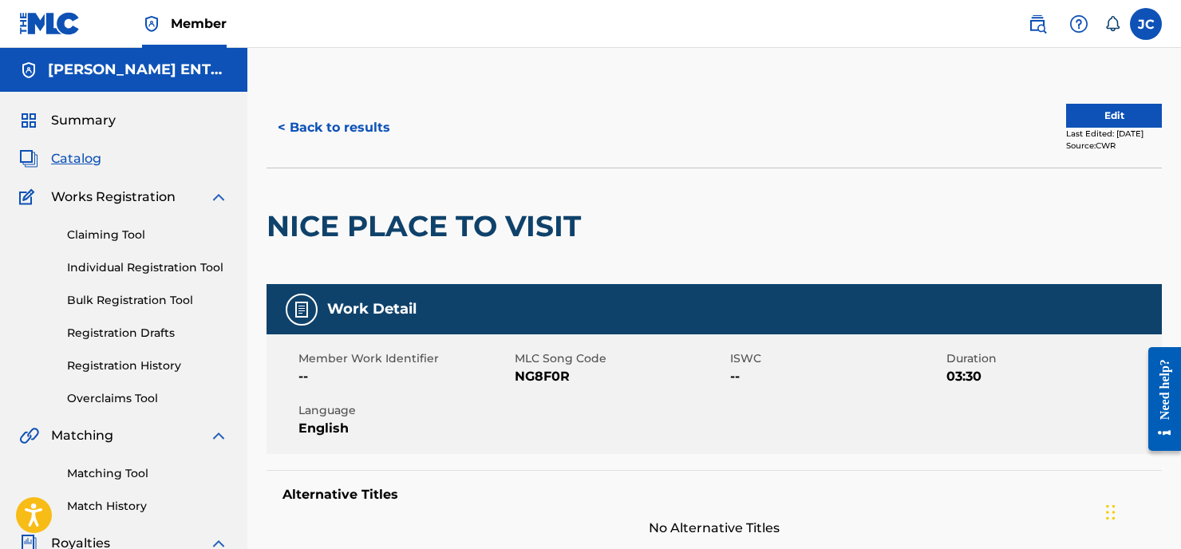
click at [1090, 121] on button "Edit" at bounding box center [1114, 116] width 96 height 24
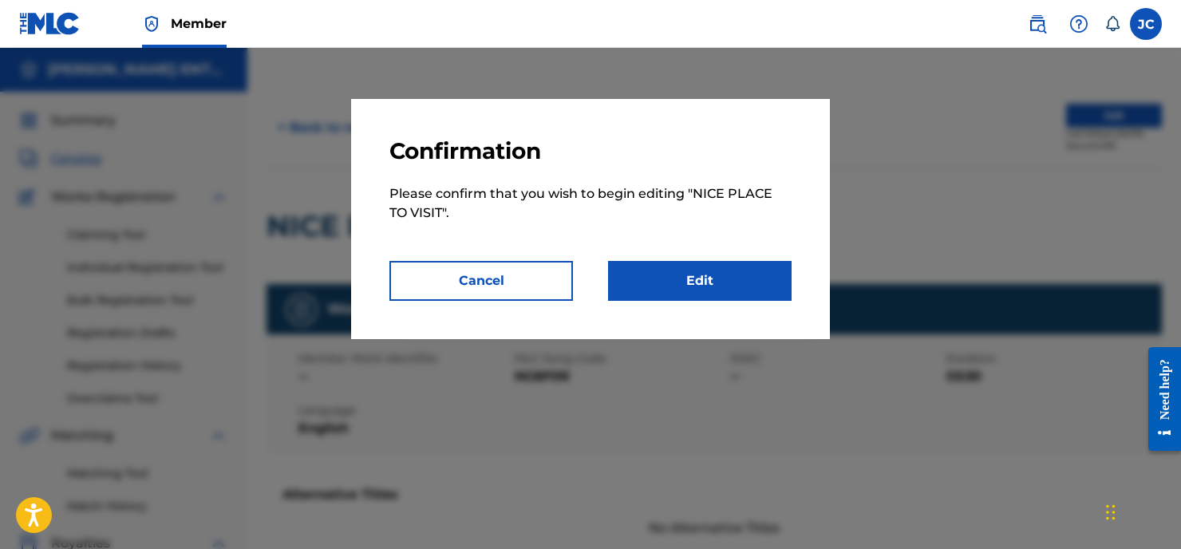
click at [714, 278] on link "Edit" at bounding box center [699, 281] width 183 height 40
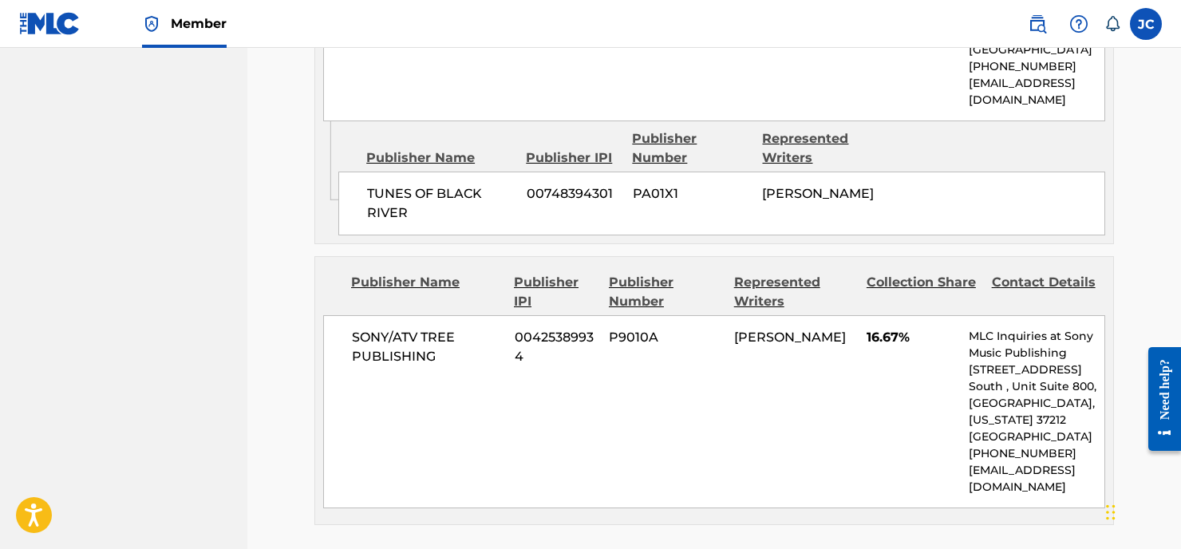
scroll to position [1753, 0]
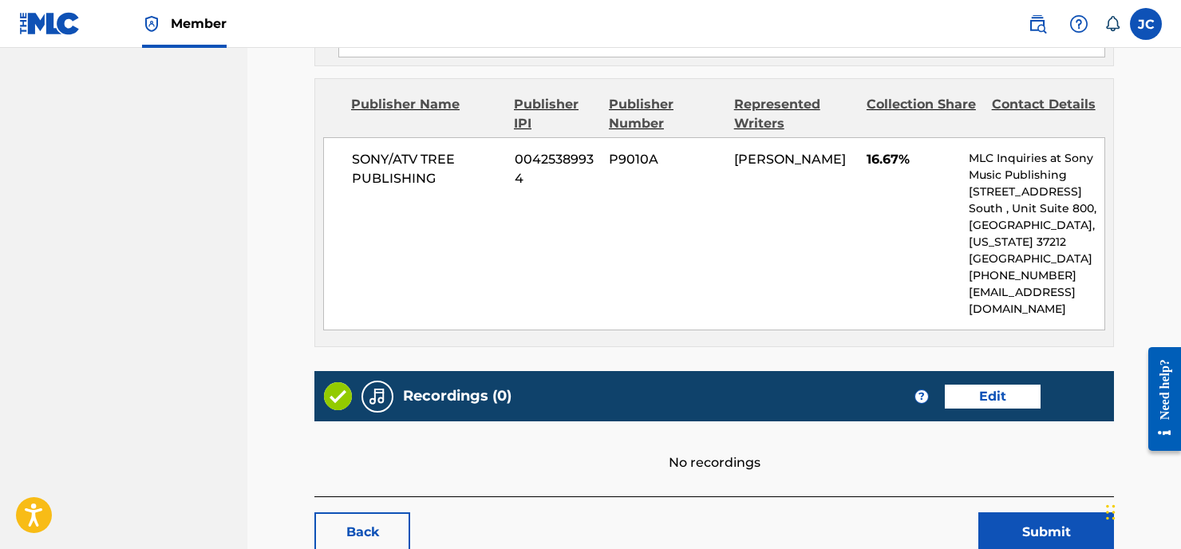
click at [975, 385] on link "Edit" at bounding box center [993, 397] width 96 height 24
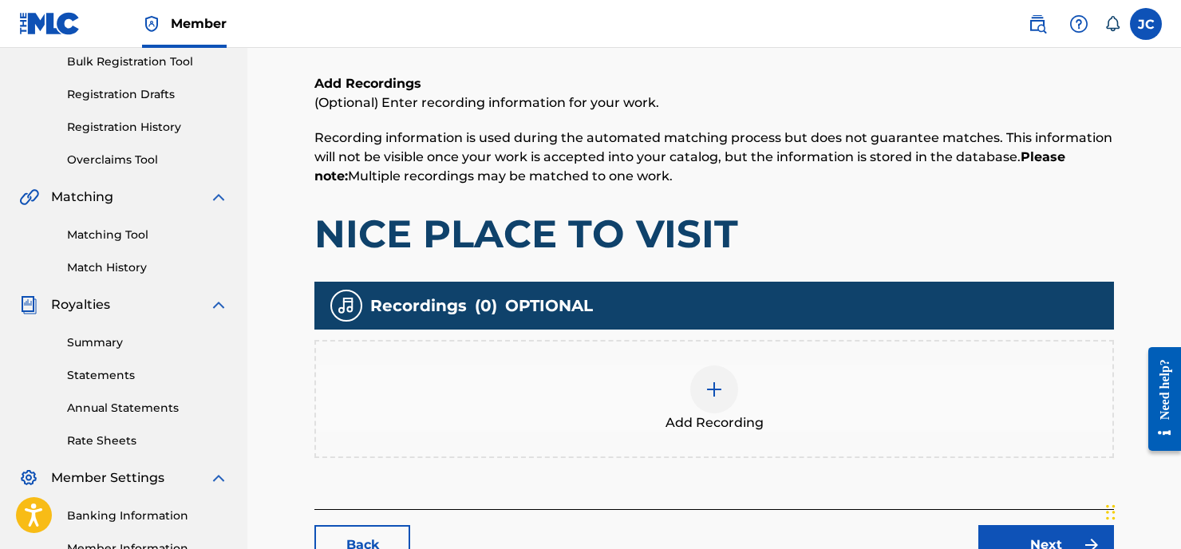
scroll to position [323, 0]
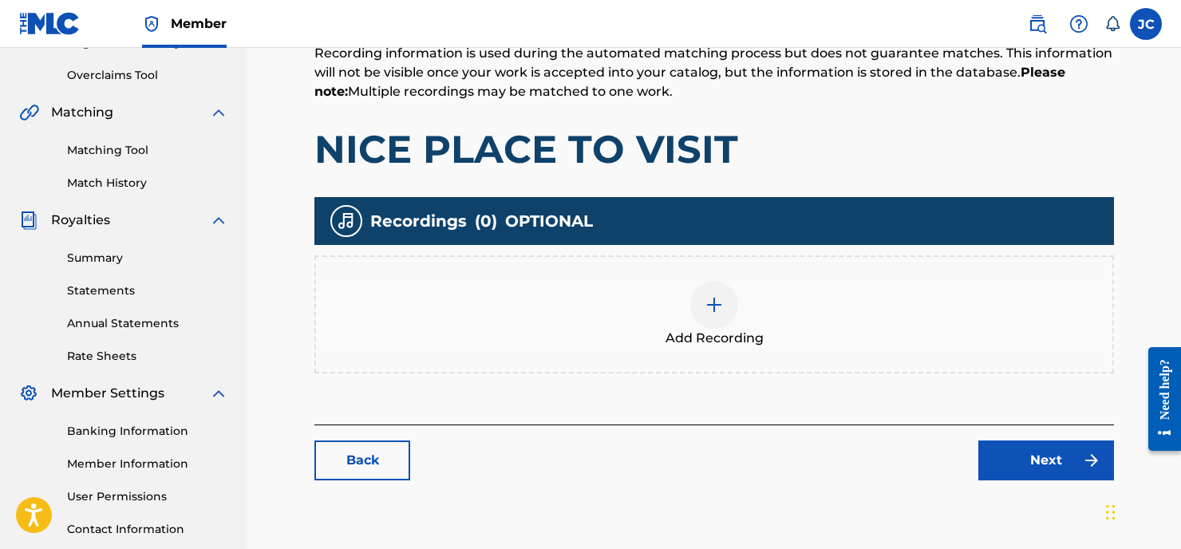
click at [712, 306] on img at bounding box center [713, 304] width 19 height 19
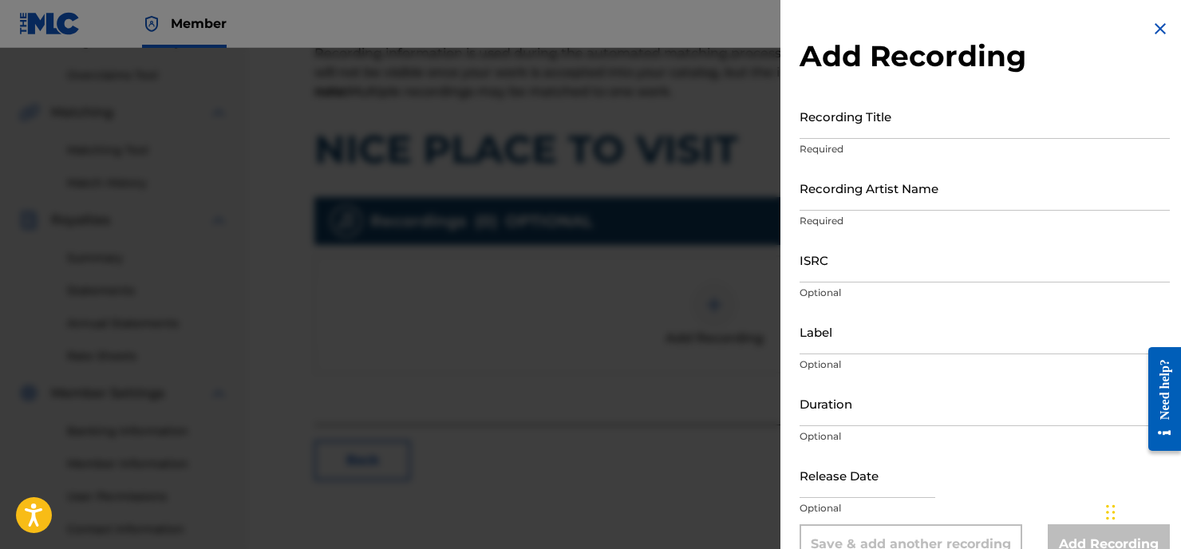
click at [826, 124] on input "Recording Title" at bounding box center [984, 115] width 370 height 45
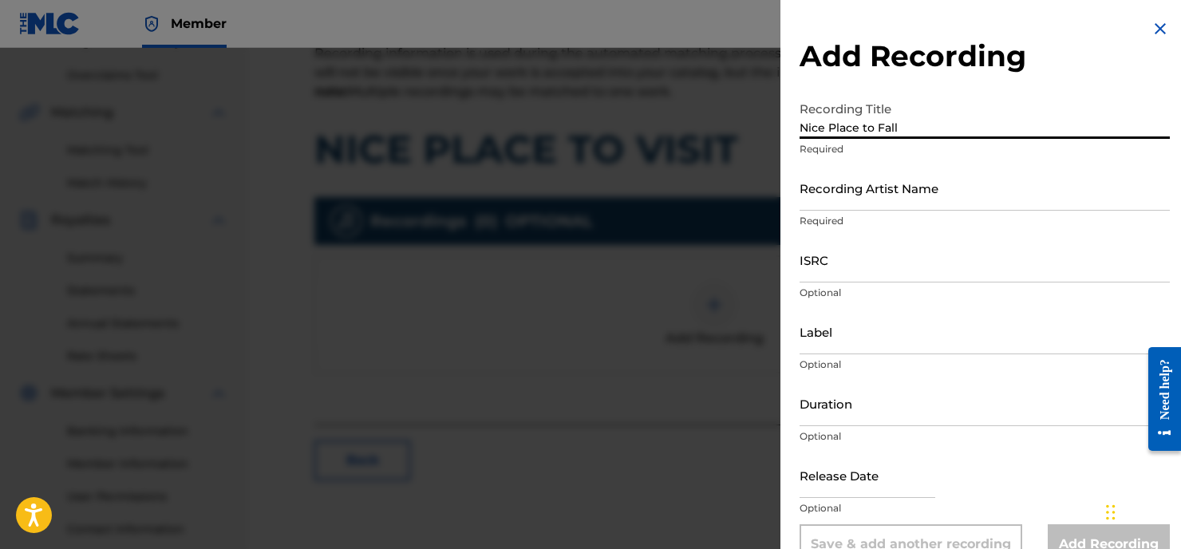
type input "Nice Place to Fall"
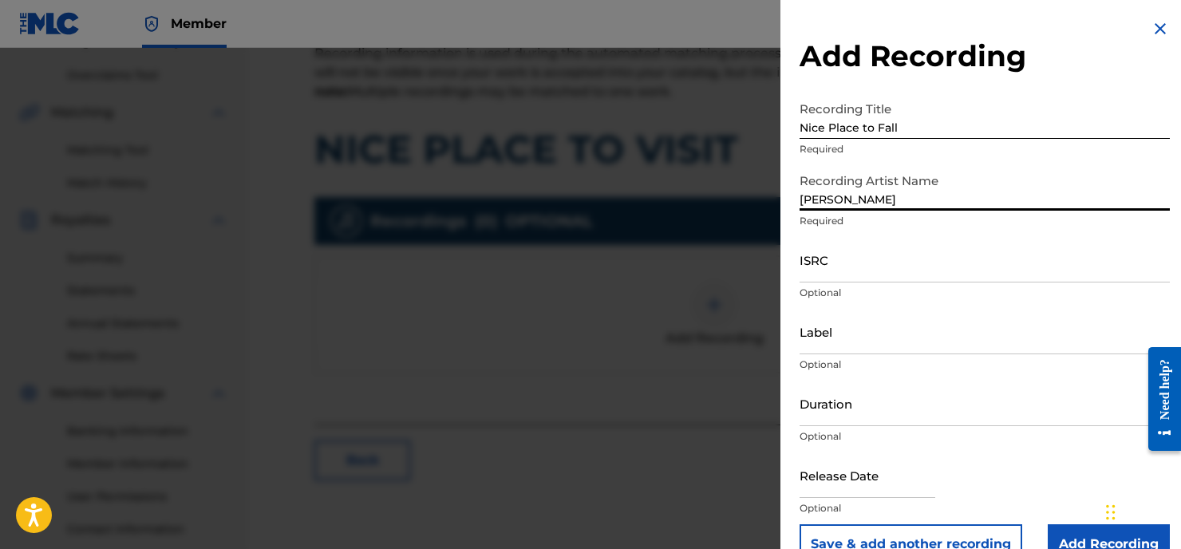
type input "[PERSON_NAME]"
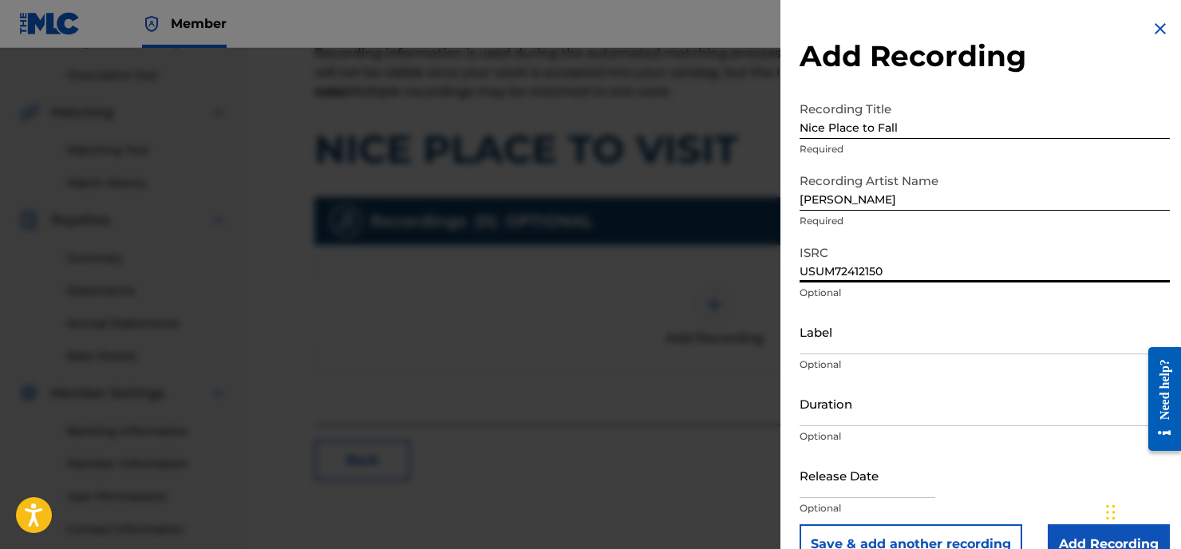
type input "USUM72412150"
click at [818, 335] on input "Label" at bounding box center [984, 331] width 370 height 45
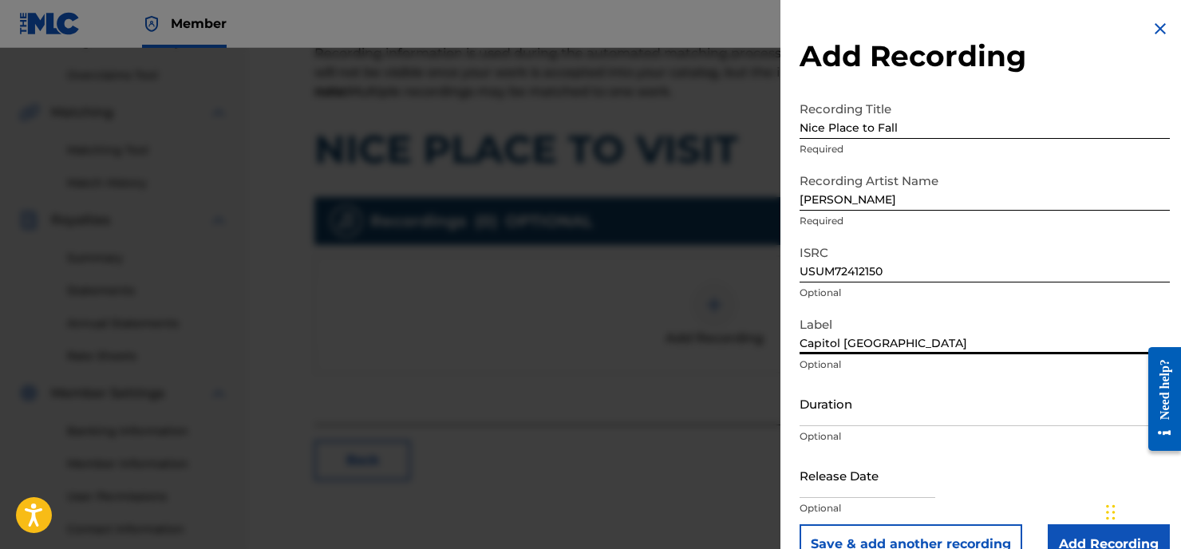
type input "Capitol [GEOGRAPHIC_DATA]"
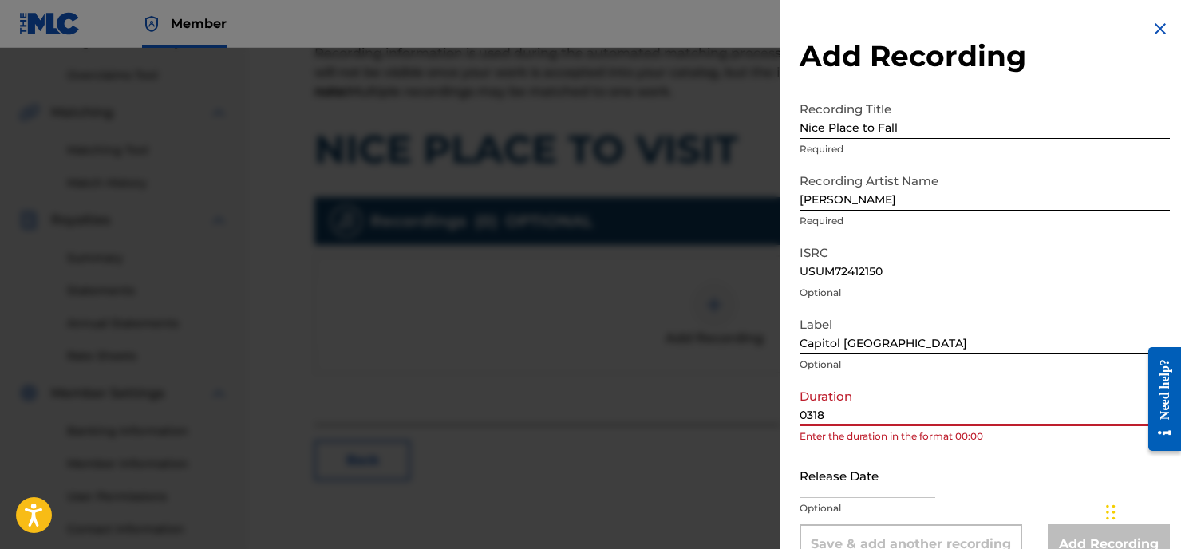
type input "0318"
select select "7"
select select "2025"
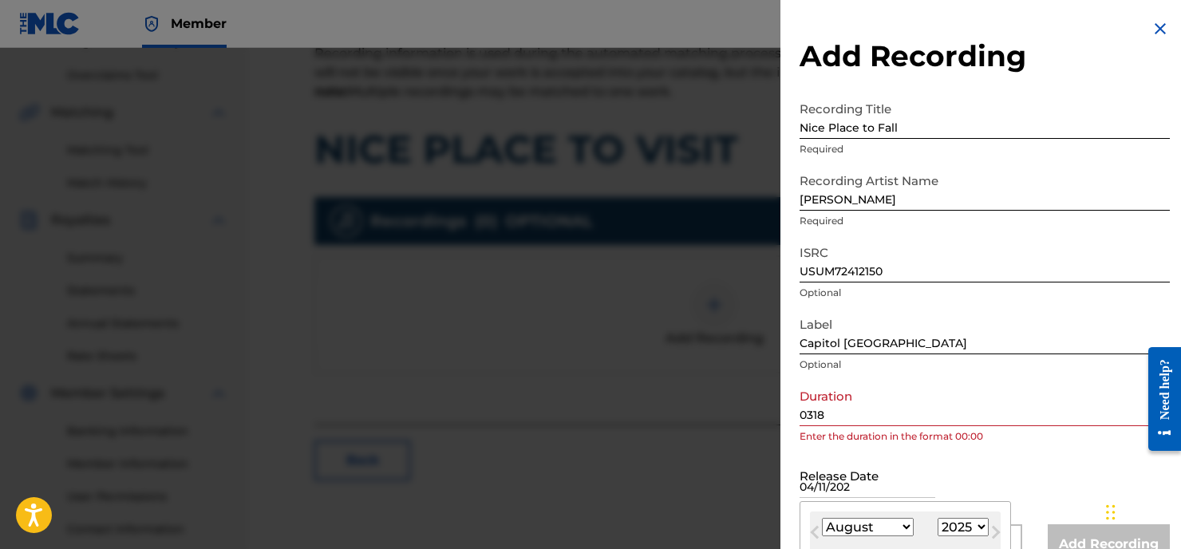
type input "[DATE]"
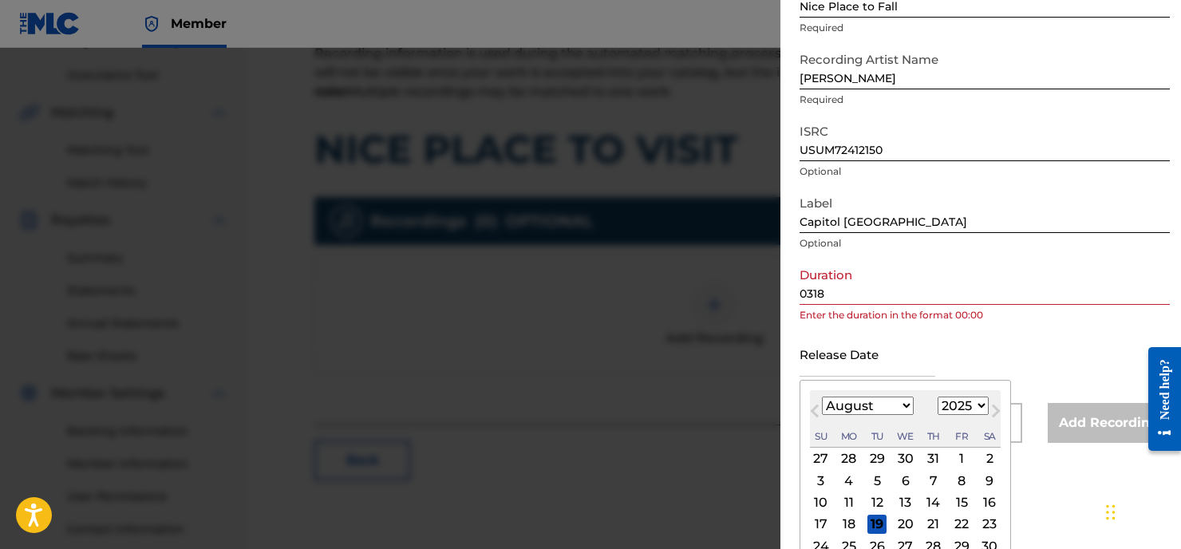
scroll to position [34, 0]
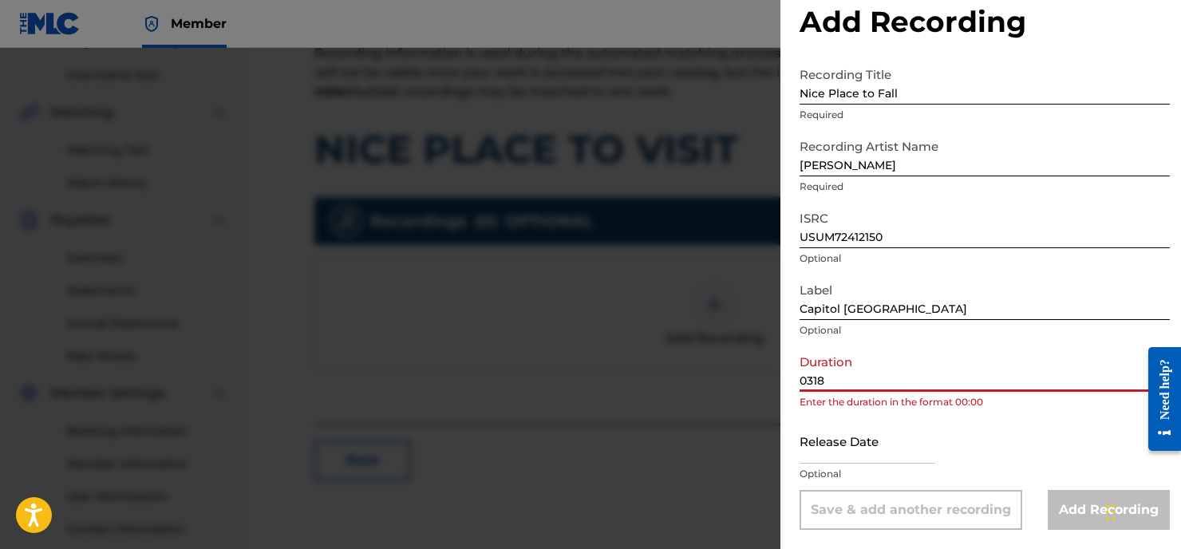
click at [816, 292] on form "Recording Title Nice Place to Fall Required Recording Artist Name [PERSON_NAME]…" at bounding box center [984, 294] width 370 height 471
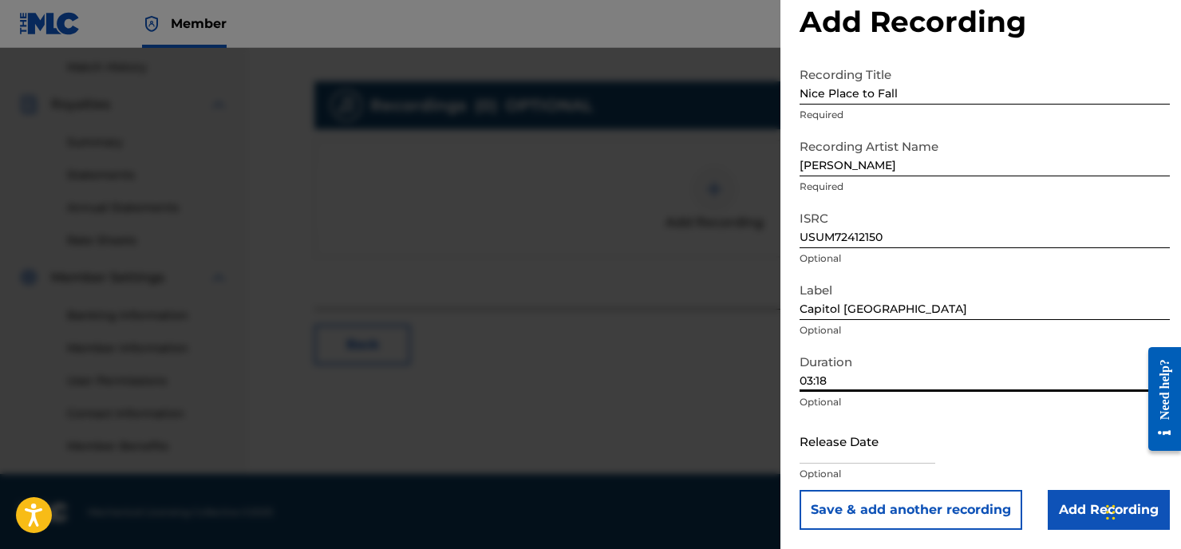
scroll to position [440, 0]
type input "03:18"
click at [827, 449] on input "text" at bounding box center [867, 440] width 136 height 45
select select "7"
select select "2025"
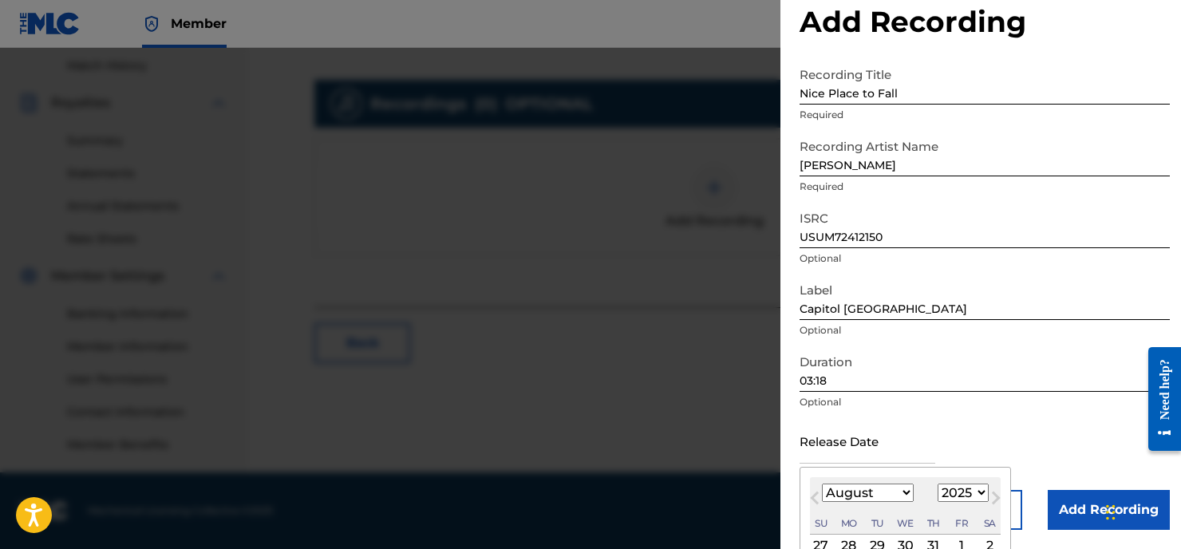
click at [816, 499] on span "Previous Month" at bounding box center [816, 500] width 0 height 24
click at [816, 498] on span "Previous Month" at bounding box center [816, 500] width 0 height 24
click at [816, 499] on span "Previous Month" at bounding box center [816, 500] width 0 height 24
select select "3"
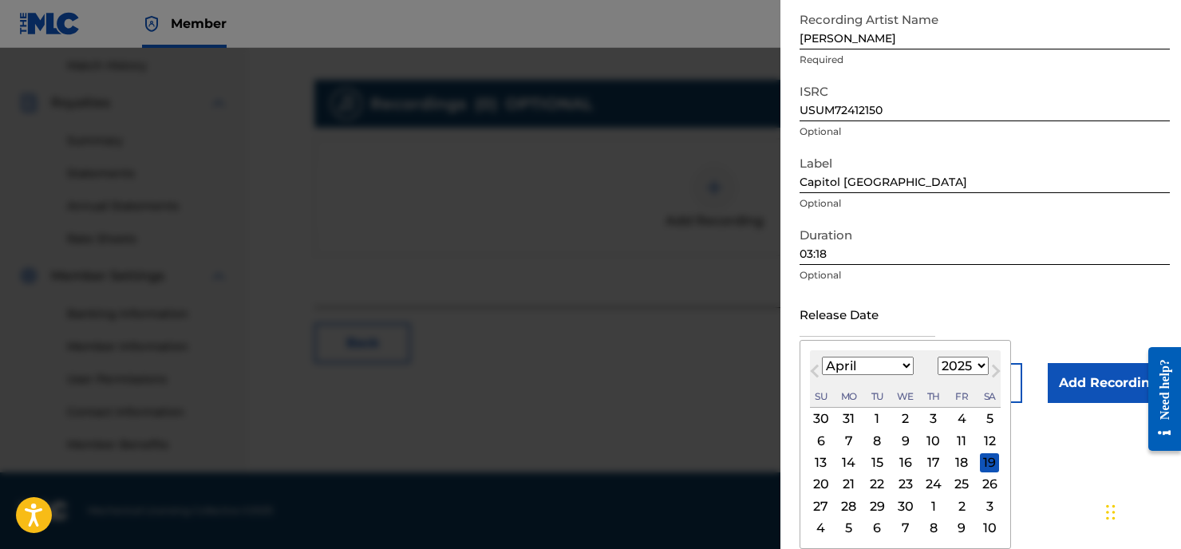
click at [952, 444] on div "11" at bounding box center [961, 440] width 19 height 19
type input "[DATE]"
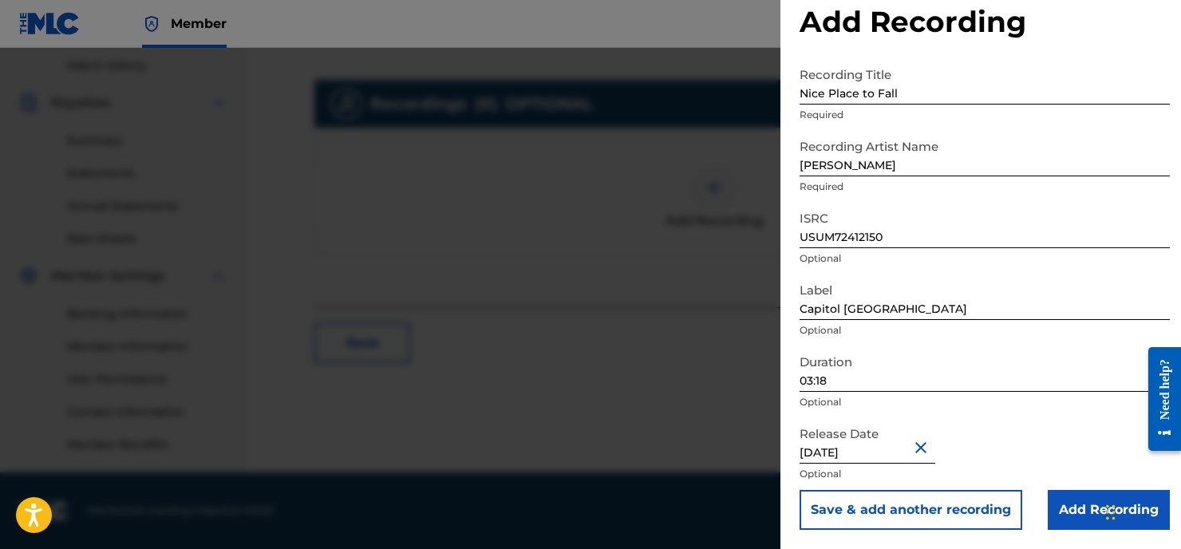
click at [1075, 510] on input "Add Recording" at bounding box center [1108, 510] width 122 height 40
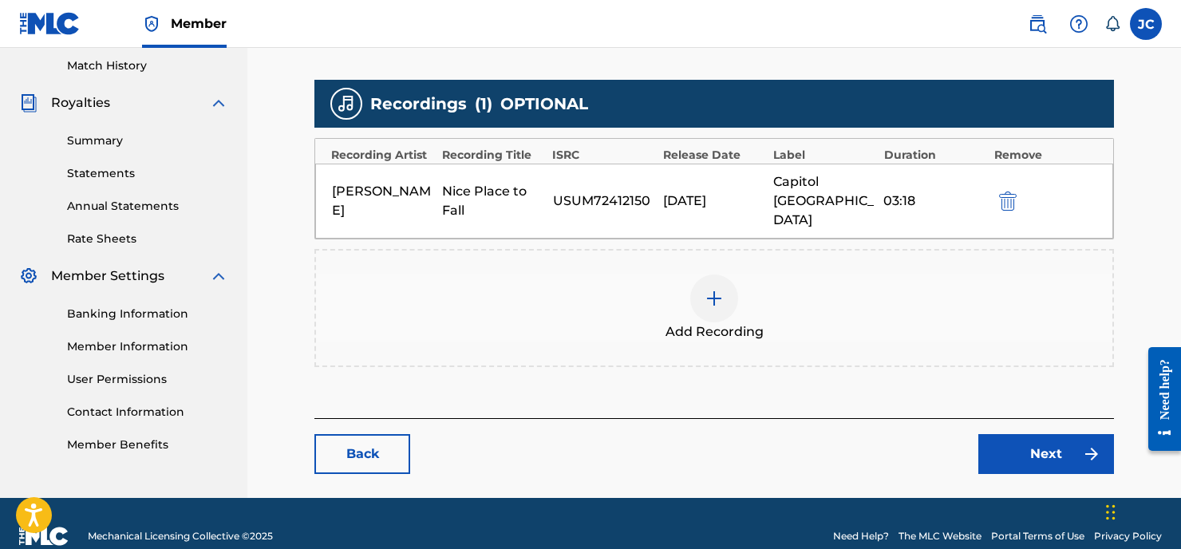
click at [1037, 436] on link "Next" at bounding box center [1046, 454] width 136 height 40
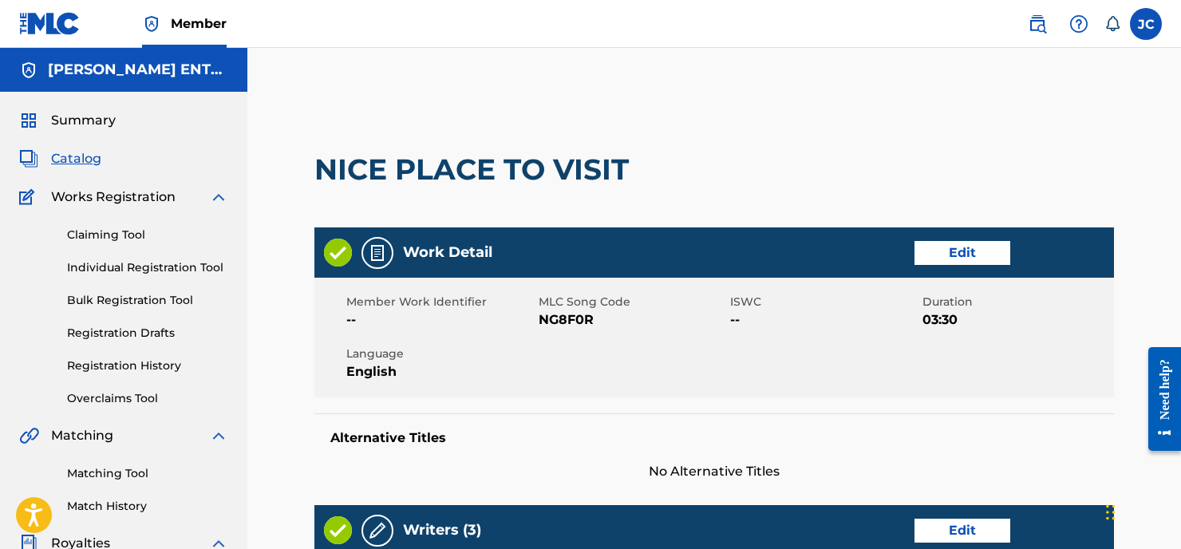
drag, startPoint x: 87, startPoint y: 471, endPoint x: 164, endPoint y: 464, distance: 76.8
click at [88, 471] on link "Matching Tool" at bounding box center [147, 473] width 161 height 17
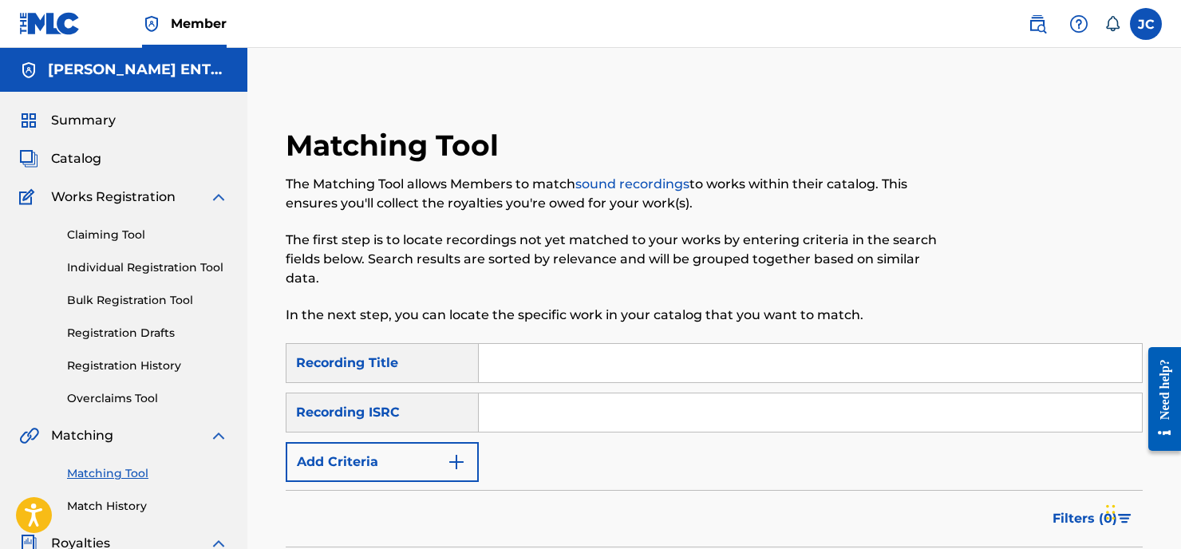
drag, startPoint x: 539, startPoint y: 371, endPoint x: 531, endPoint y: 369, distance: 9.1
click at [540, 369] on input "Search Form" at bounding box center [810, 363] width 663 height 38
type input "Nice Place to Visit"
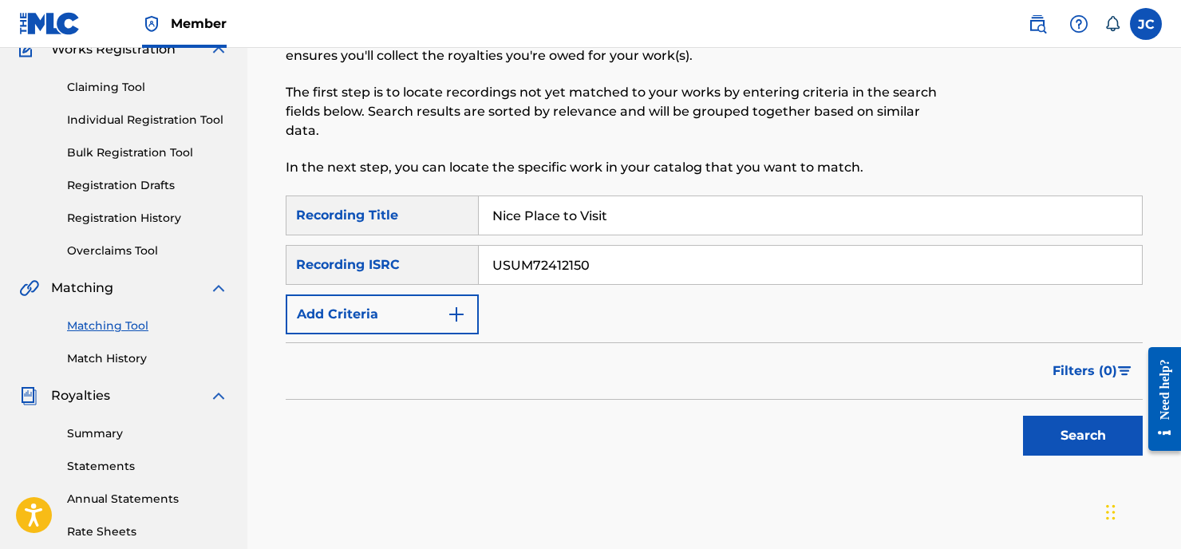
scroll to position [151, 0]
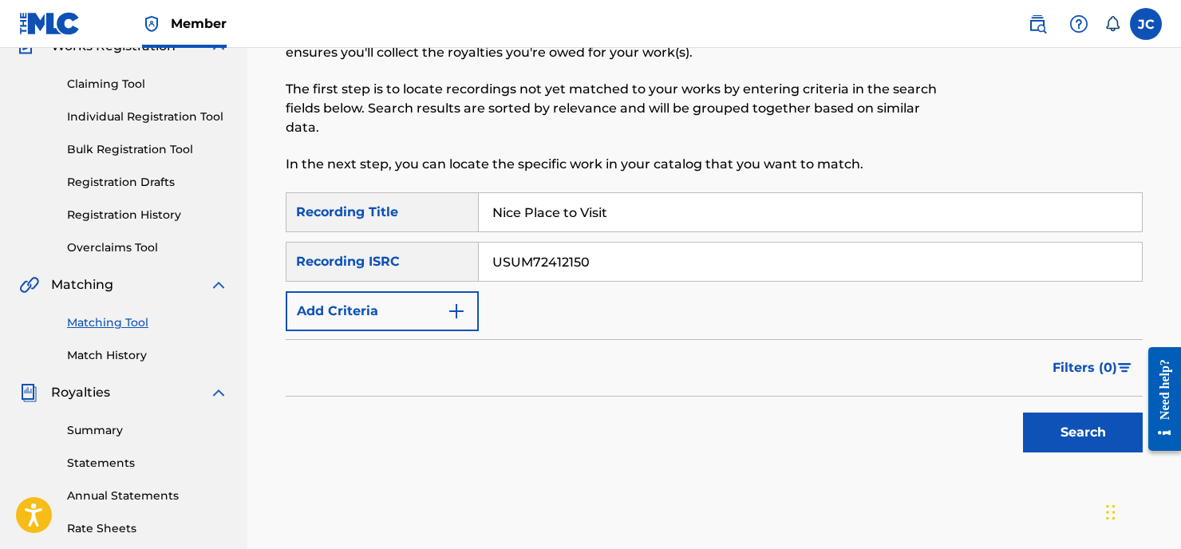
type input "USUM72412150"
click at [1055, 428] on button "Search" at bounding box center [1083, 432] width 120 height 40
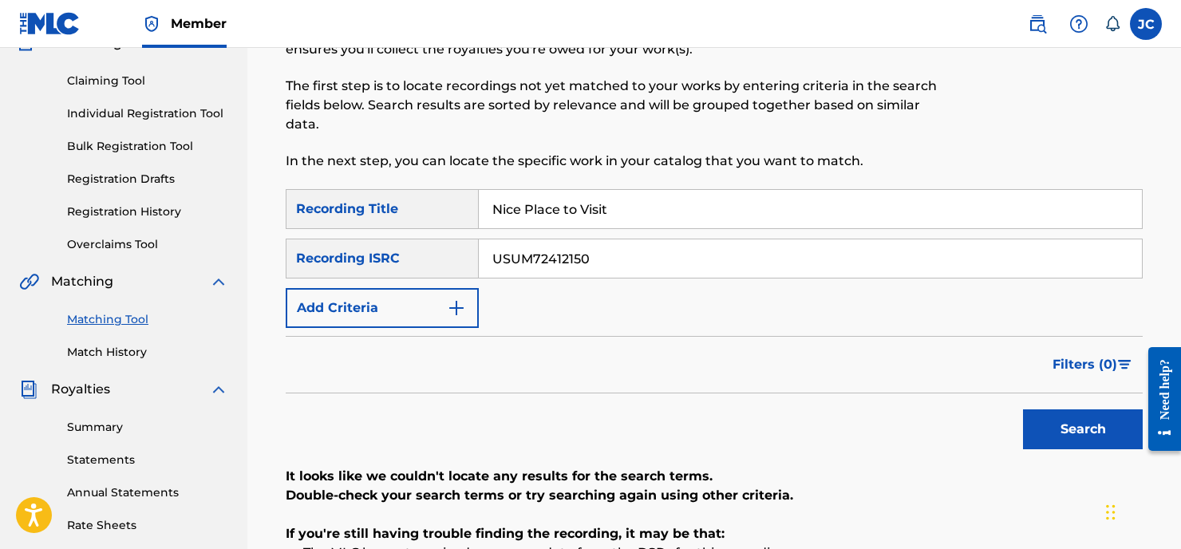
scroll to position [157, 0]
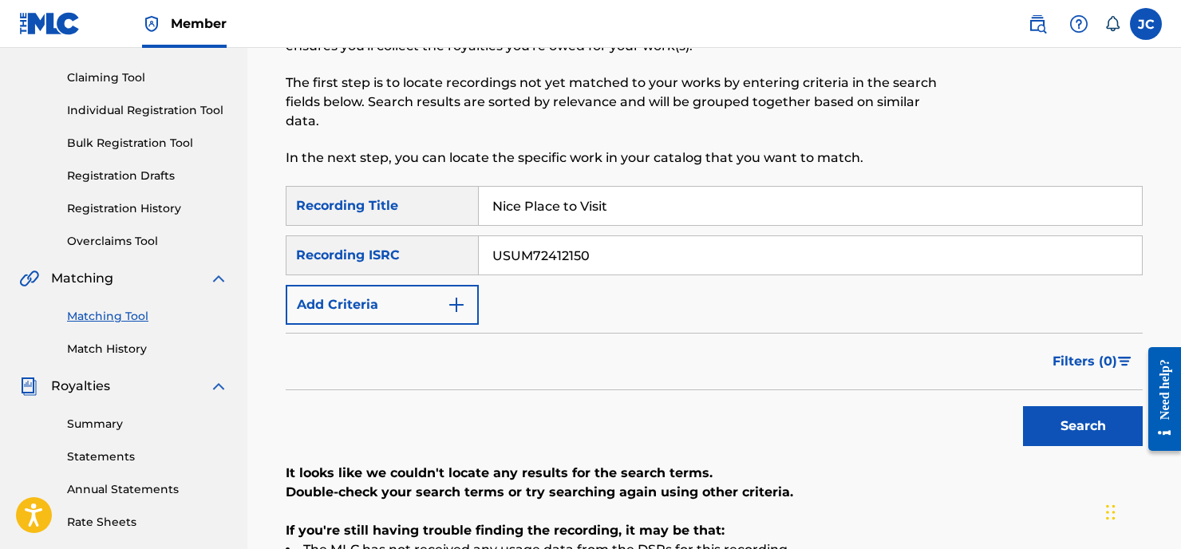
drag, startPoint x: 633, startPoint y: 208, endPoint x: 352, endPoint y: 207, distance: 281.6
click at [352, 207] on div "SearchWithCriteriaa3ce91df-0c83-407e-95bf-f2c5acc1cae2 Recording Title Nice Pla…" at bounding box center [714, 206] width 857 height 40
click at [1063, 426] on button "Search" at bounding box center [1083, 426] width 120 height 40
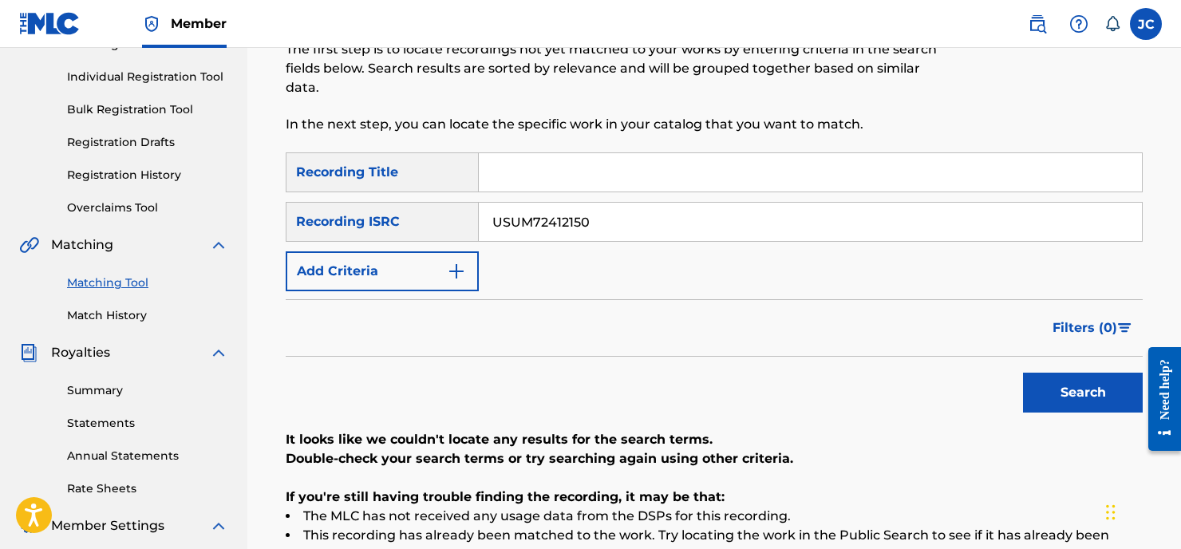
scroll to position [194, 0]
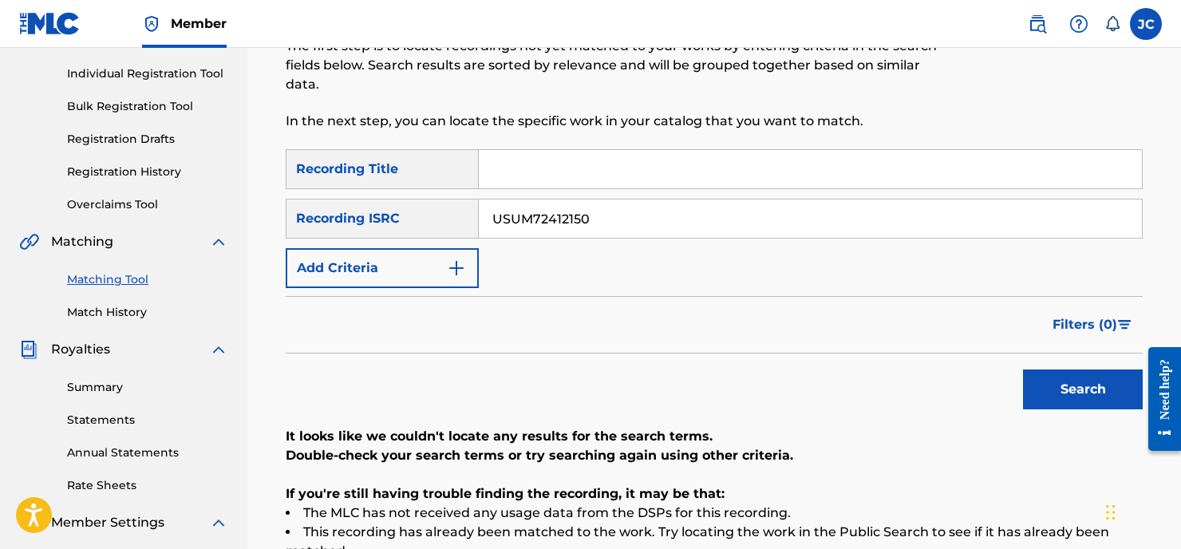
click at [503, 164] on input "Search Form" at bounding box center [810, 169] width 663 height 38
type input "Nice Place to Visit"
click at [436, 273] on button "Add Criteria" at bounding box center [382, 268] width 193 height 40
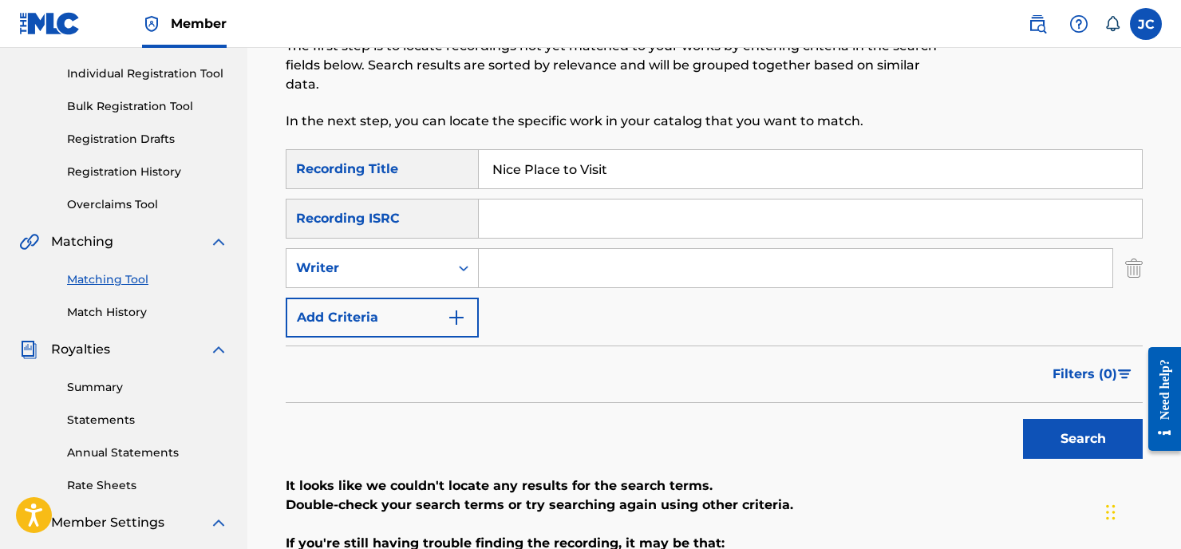
click at [429, 312] on button "Add Criteria" at bounding box center [382, 318] width 193 height 40
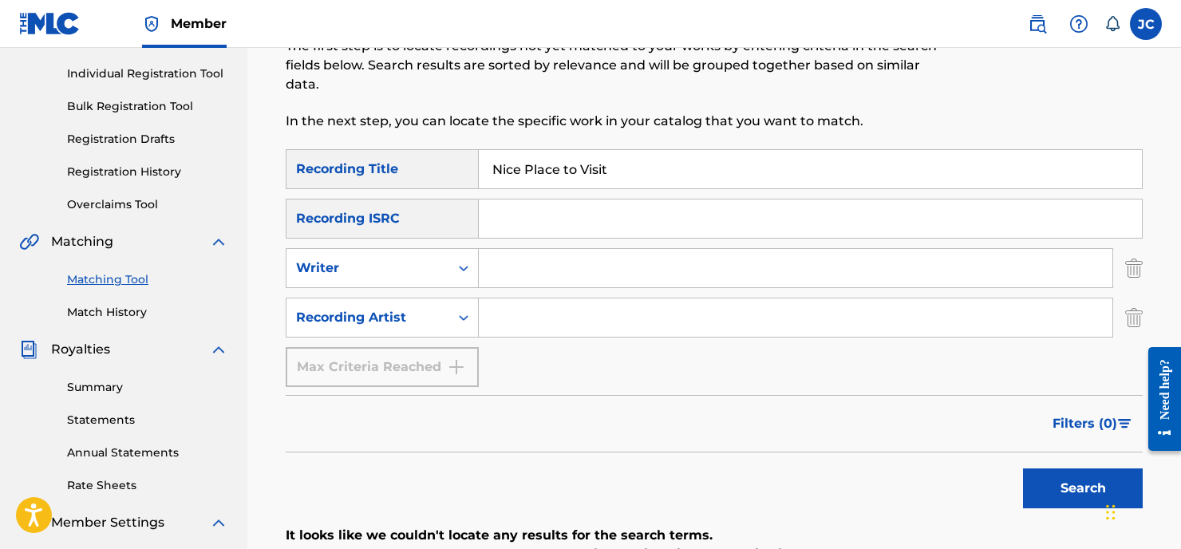
click at [530, 318] on input "Search Form" at bounding box center [795, 317] width 633 height 38
type input "[PERSON_NAME]"
click at [1083, 488] on button "Search" at bounding box center [1083, 488] width 120 height 40
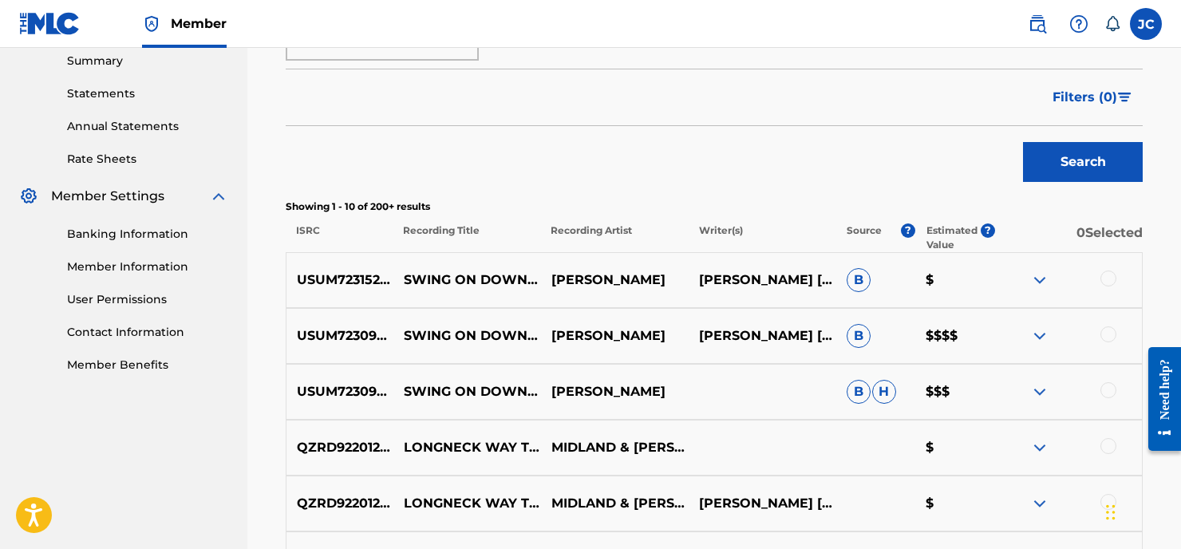
scroll to position [523, 0]
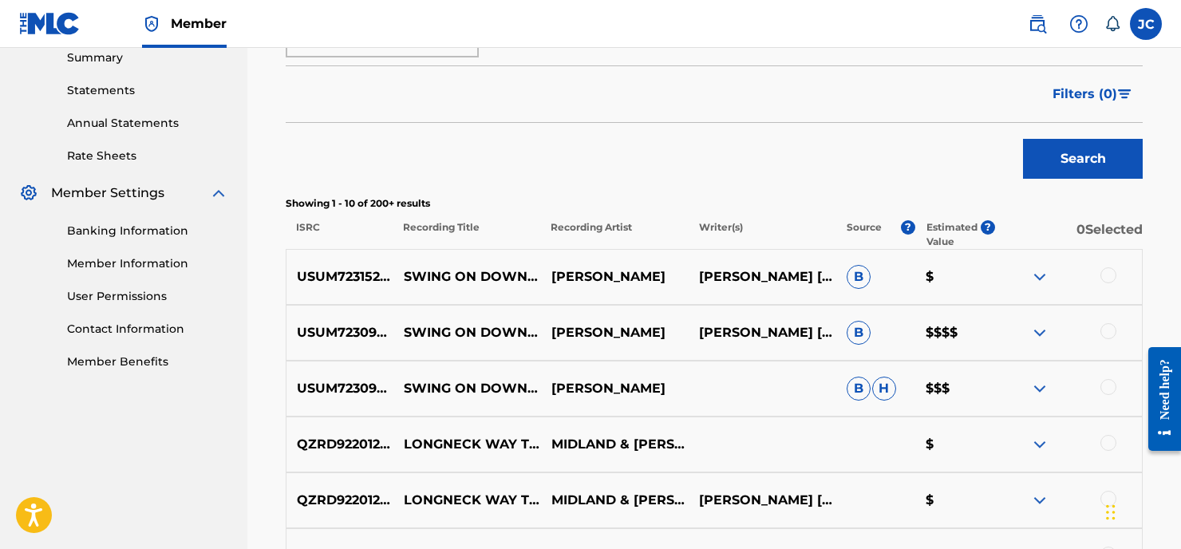
click at [452, 228] on p "Recording Title" at bounding box center [466, 234] width 148 height 29
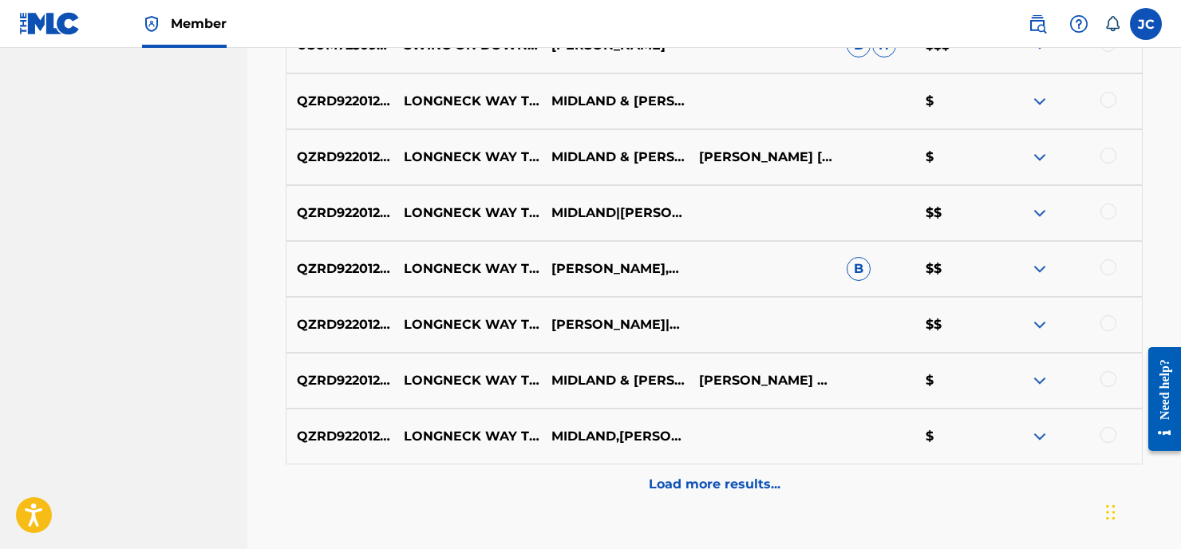
scroll to position [978, 0]
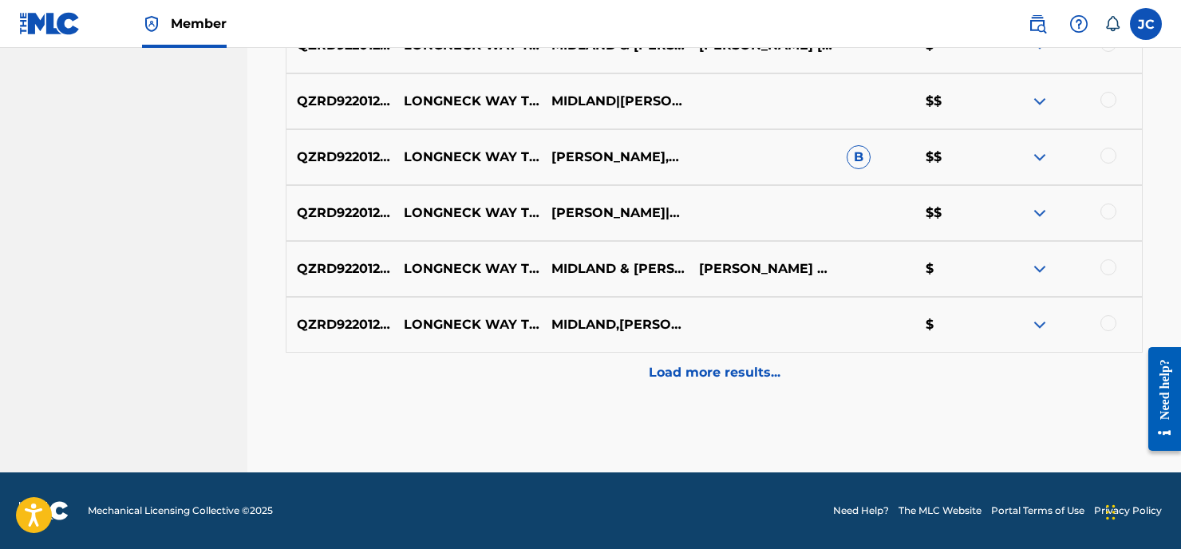
click at [713, 371] on p "Load more results..." at bounding box center [715, 372] width 132 height 19
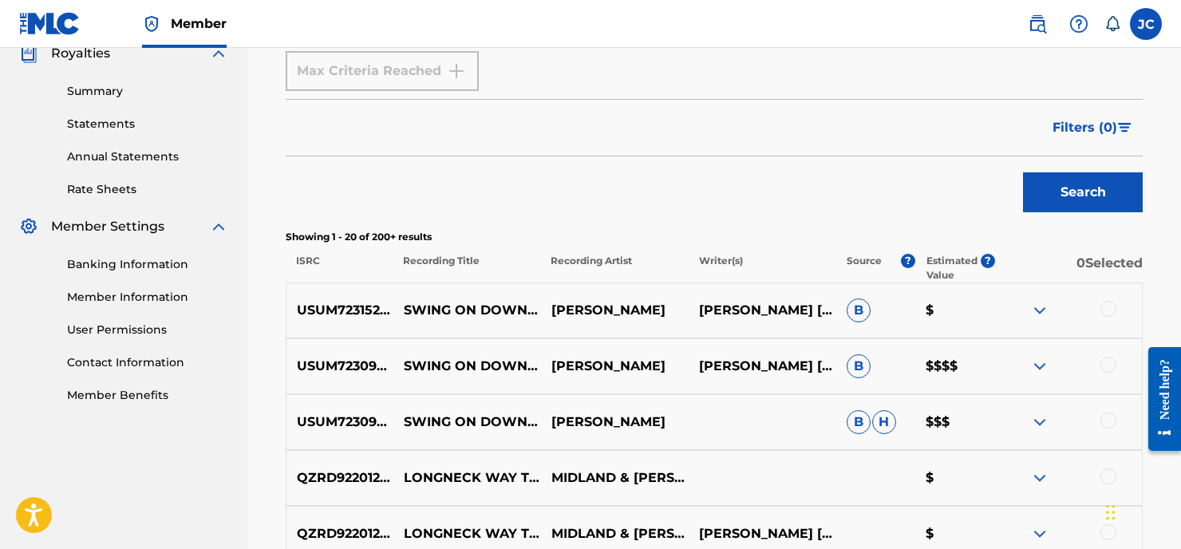
scroll to position [512, 0]
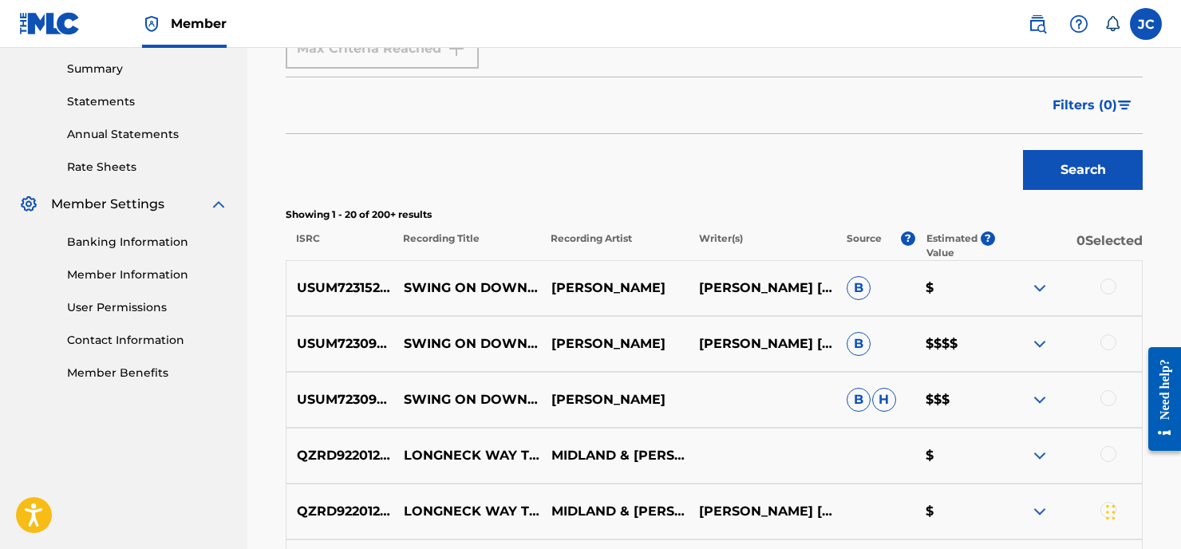
click at [1041, 341] on img at bounding box center [1039, 343] width 19 height 19
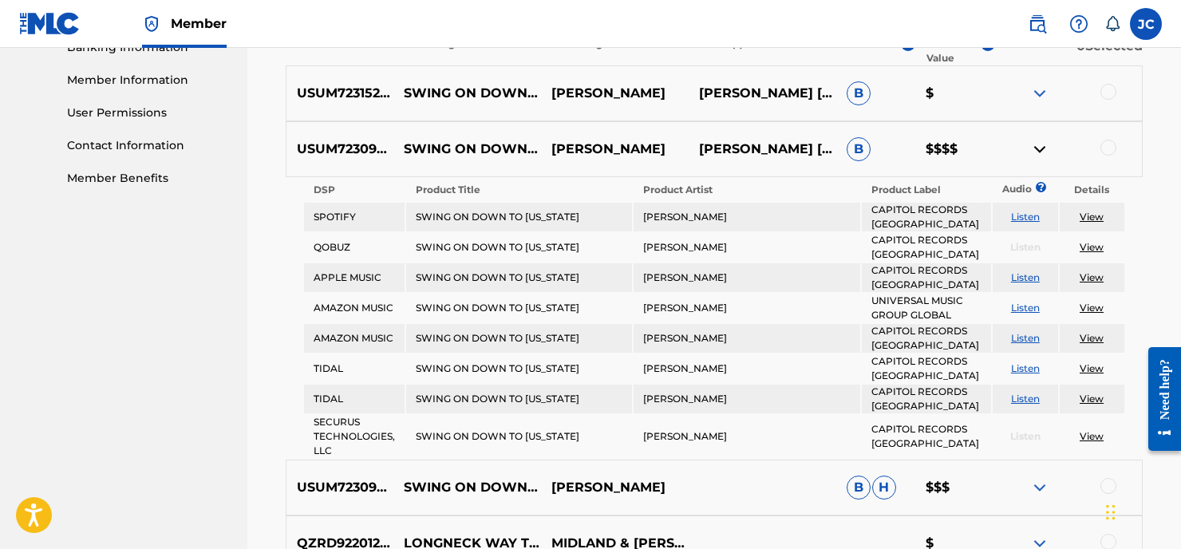
scroll to position [0, 0]
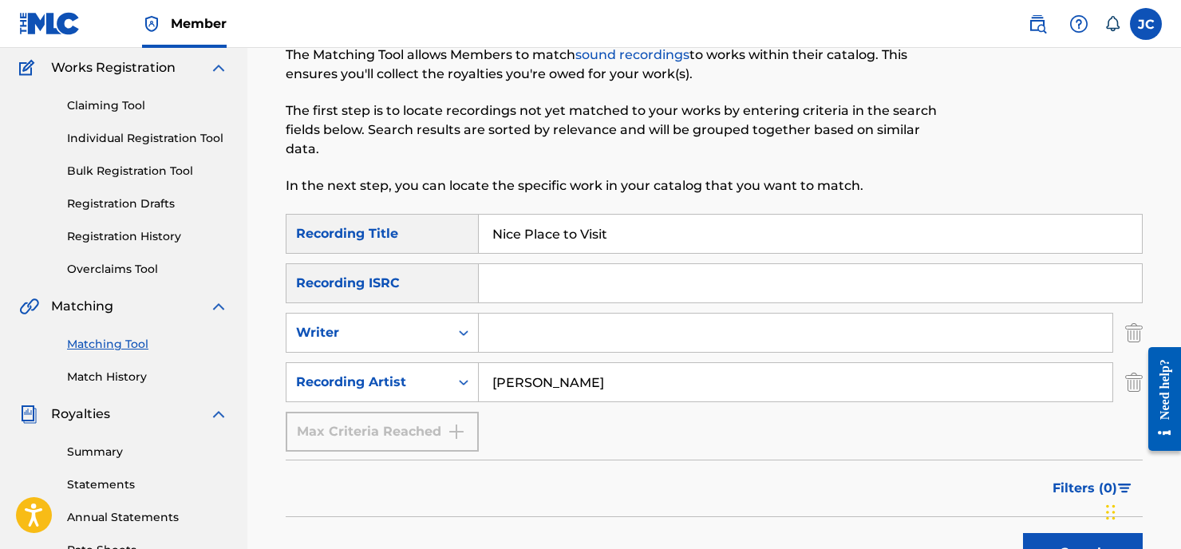
scroll to position [476, 0]
